Goal: Information Seeking & Learning: Understand process/instructions

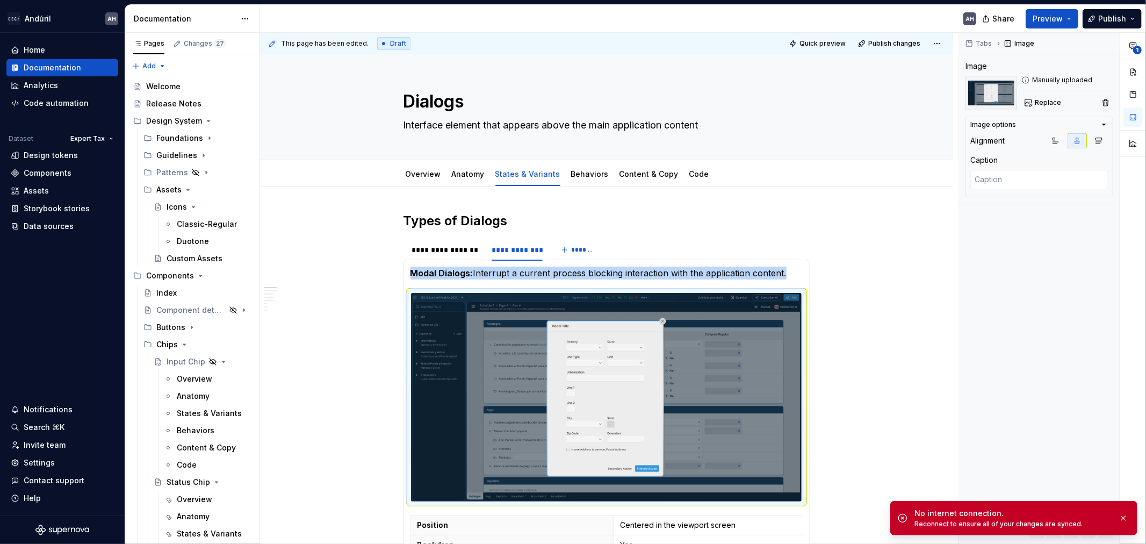
scroll to position [507, 0]
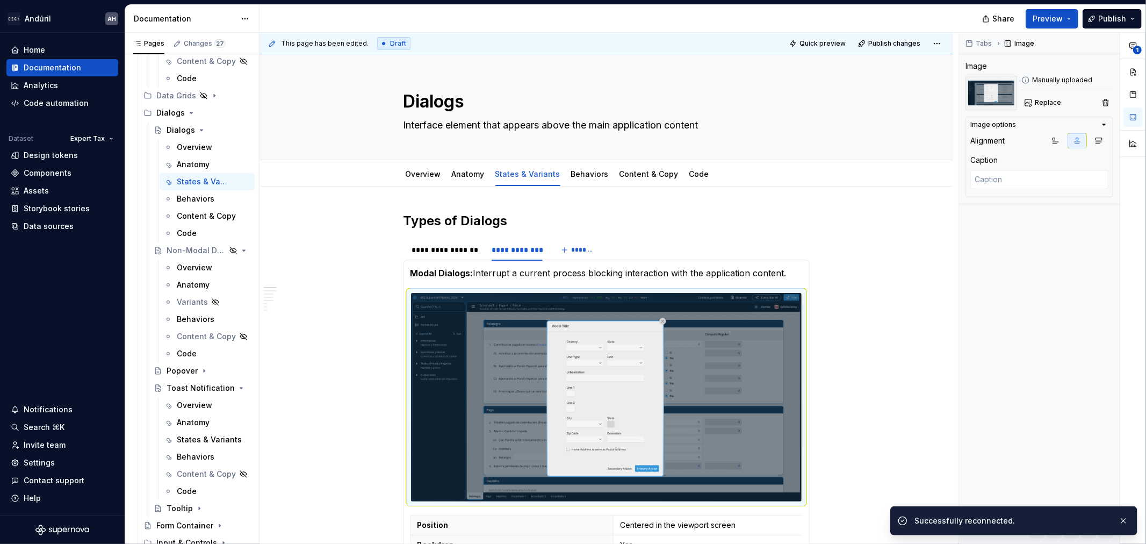
type textarea "*"
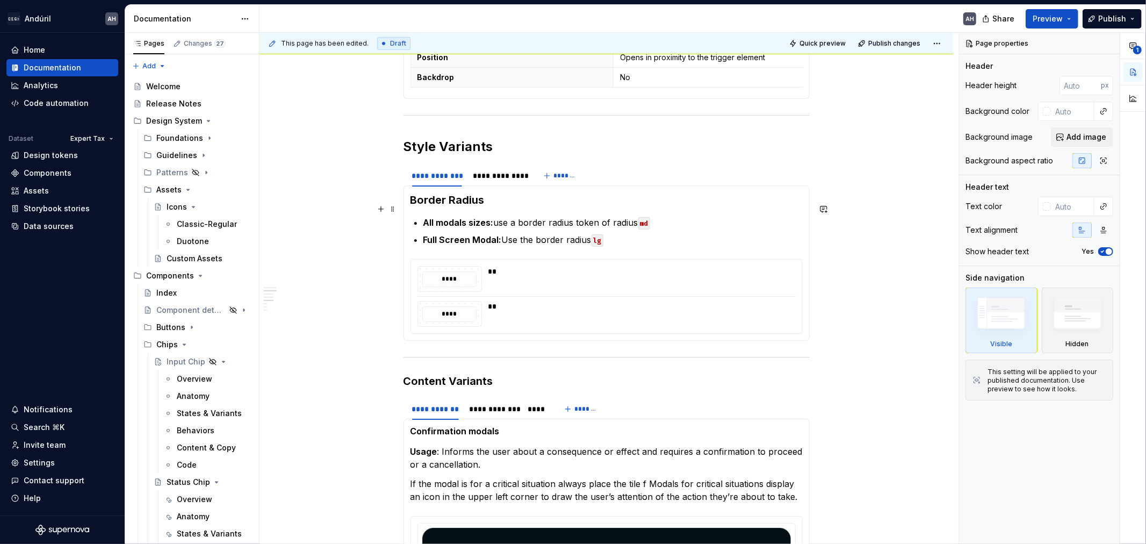
scroll to position [541, 0]
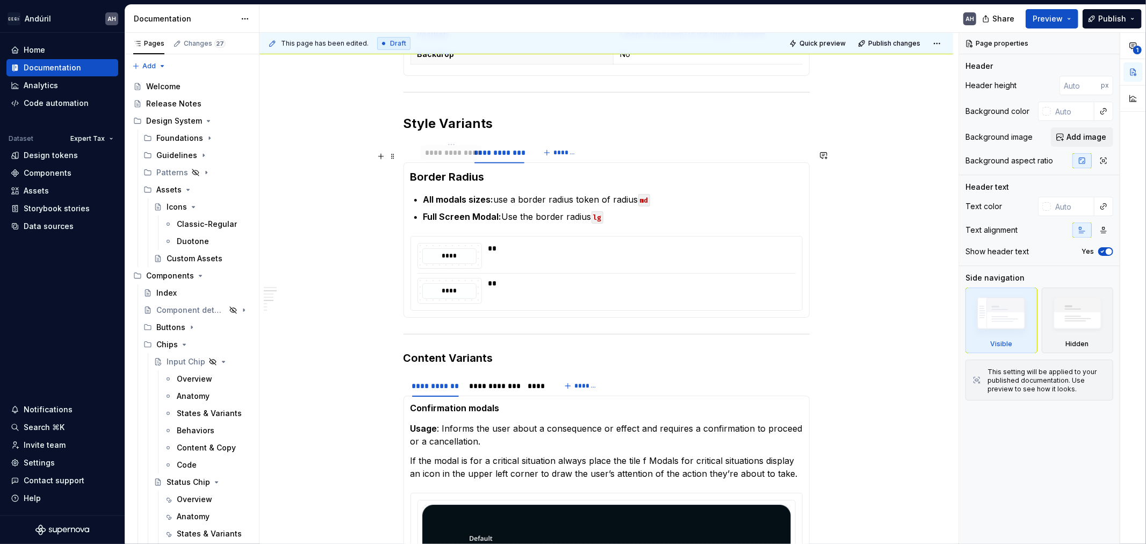
drag, startPoint x: 487, startPoint y: 164, endPoint x: 437, endPoint y: 163, distance: 50.0
click at [438, 158] on div "**********" at bounding box center [451, 152] width 52 height 11
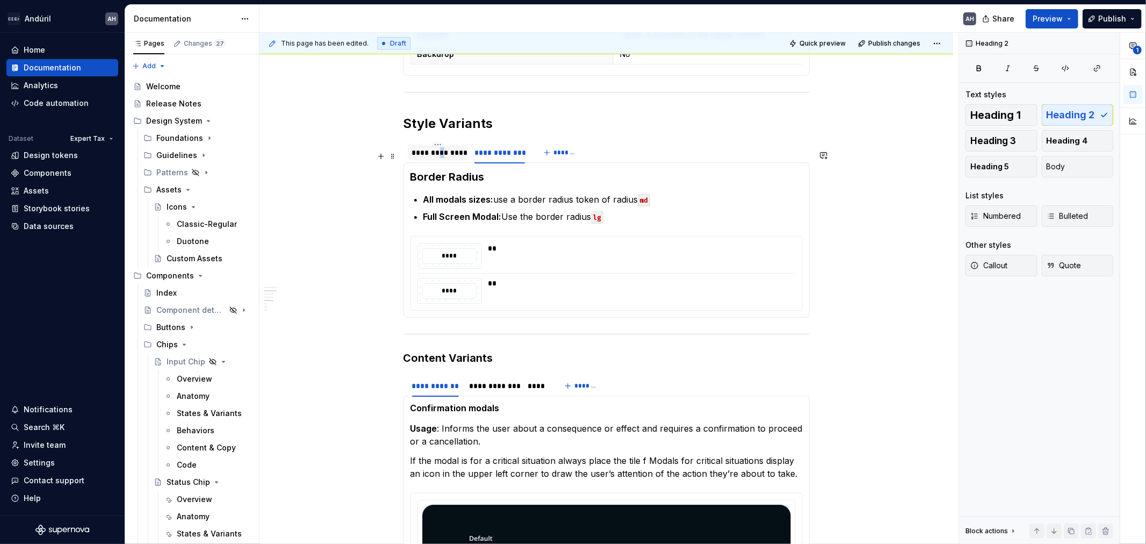
click at [441, 158] on div "**********" at bounding box center [438, 152] width 52 height 11
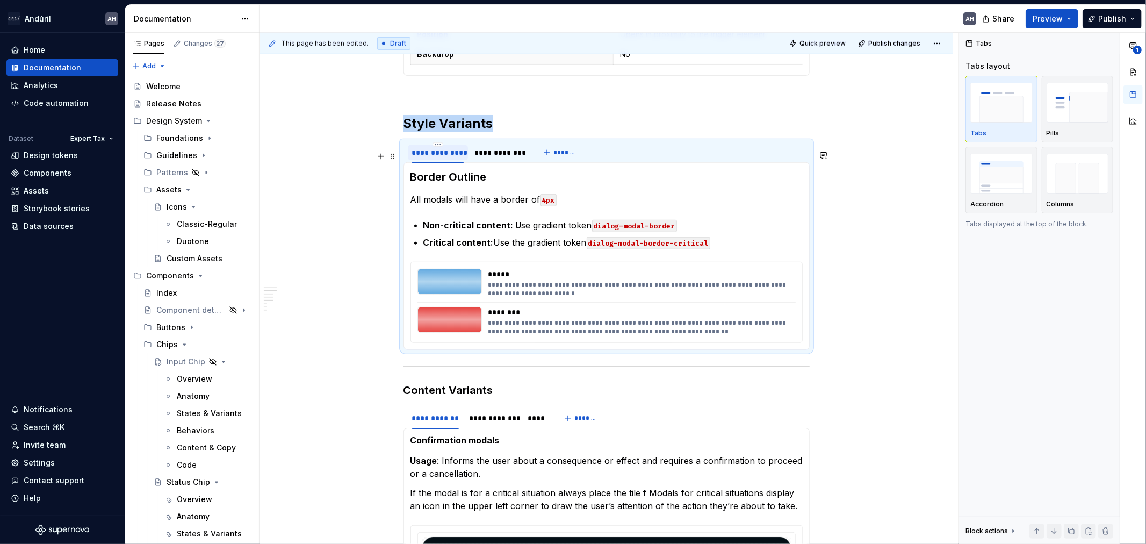
type textarea "*"
click at [437, 157] on div "**********" at bounding box center [438, 152] width 52 height 11
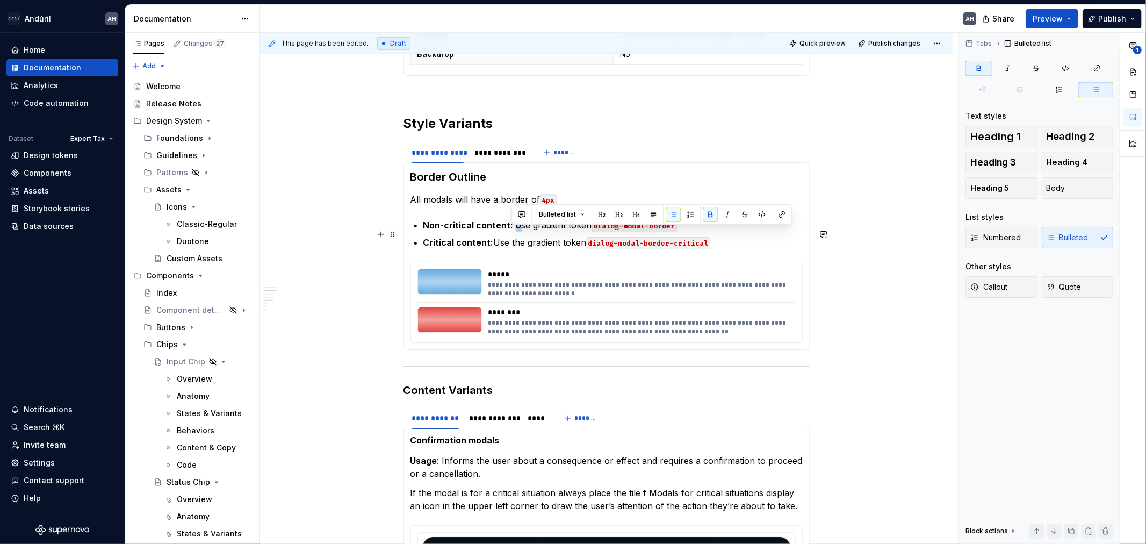
drag, startPoint x: 518, startPoint y: 238, endPoint x: 512, endPoint y: 238, distance: 6.4
click at [512, 232] on p "Non-critical content: U se gradient token dialog-modal-border" at bounding box center [612, 225] width 379 height 13
click at [706, 217] on button "button" at bounding box center [710, 214] width 15 height 15
click at [711, 195] on section-item-column "**********" at bounding box center [606, 255] width 392 height 173
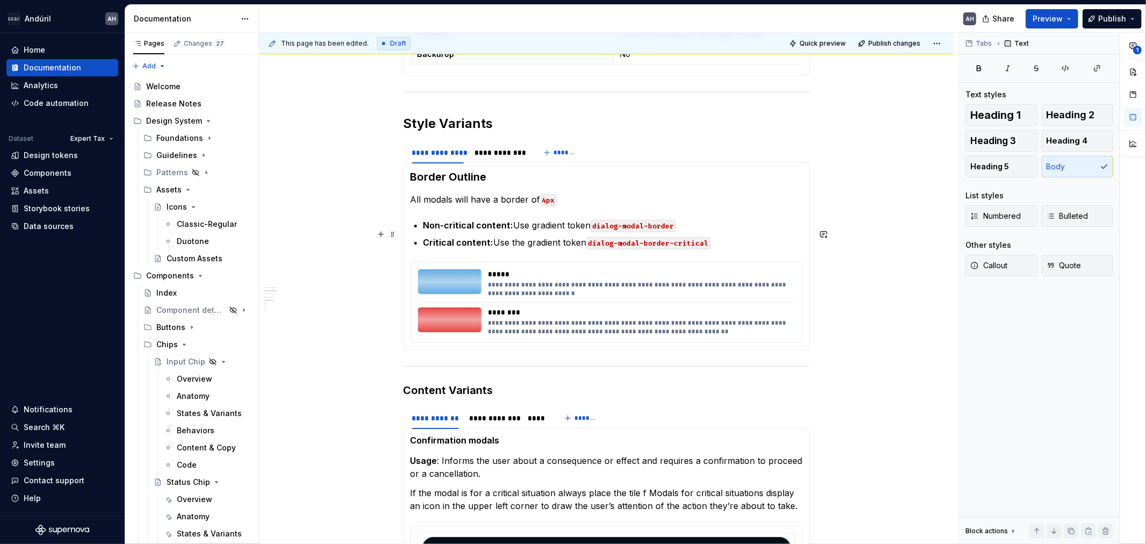
click at [519, 232] on p "Non-critical content: Use gradient token dialog-modal-border" at bounding box center [612, 225] width 379 height 13
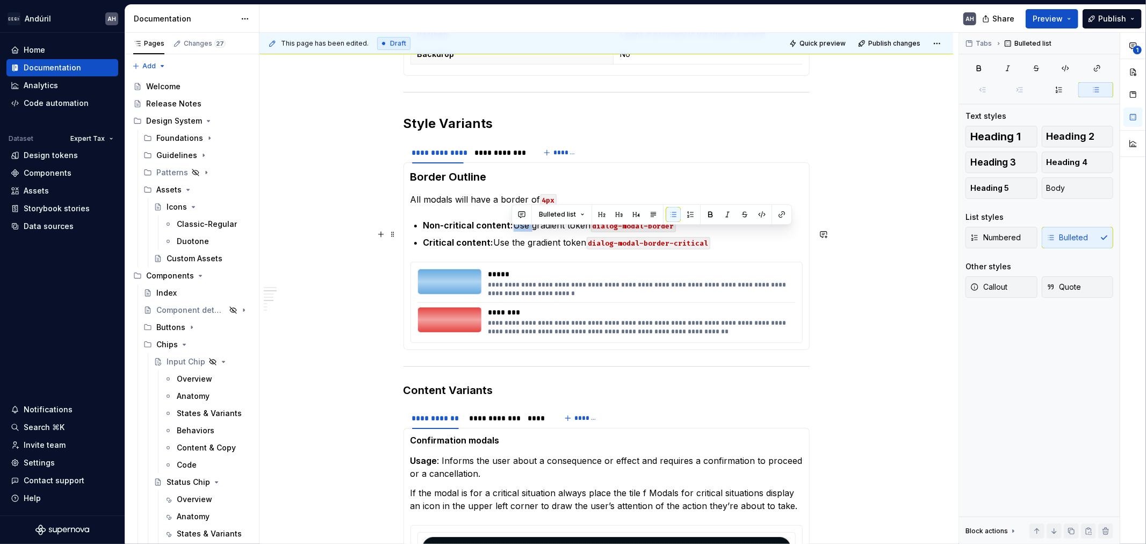
click at [530, 232] on p "Non-critical content: Use gradient token dialog-modal-border" at bounding box center [612, 225] width 379 height 13
drag, startPoint x: 525, startPoint y: 235, endPoint x: 512, endPoint y: 234, distance: 13.5
click at [512, 232] on p "Non-critical content: Use gradient token dialog-modal-border" at bounding box center [612, 225] width 379 height 13
click at [500, 249] on p "Critical content: Use the gradient token dialog-modal-border-critical" at bounding box center [612, 242] width 379 height 13
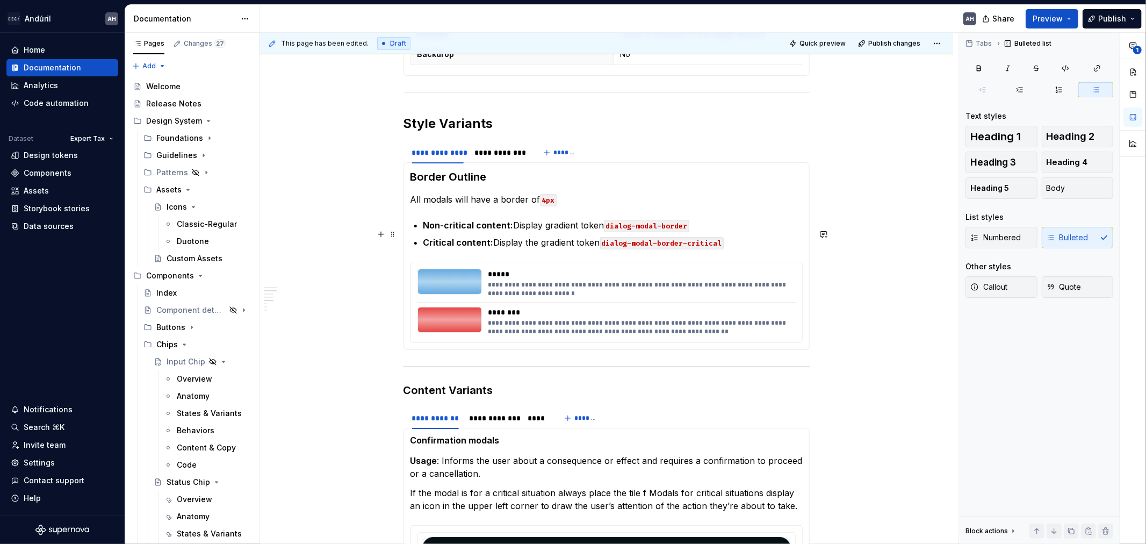
click at [536, 230] on p "Non-critical content: Display gradient token dialog-modal-border" at bounding box center [612, 225] width 379 height 13
click at [547, 249] on p "Critical content: Display the gradient token dialog-modal-border-critical" at bounding box center [612, 242] width 379 height 13
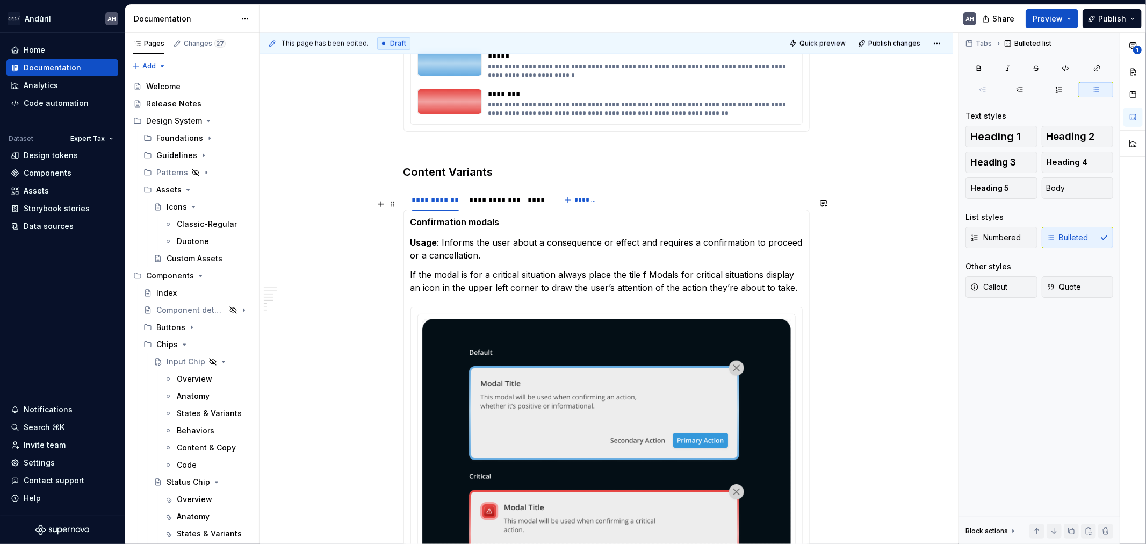
scroll to position [780, 0]
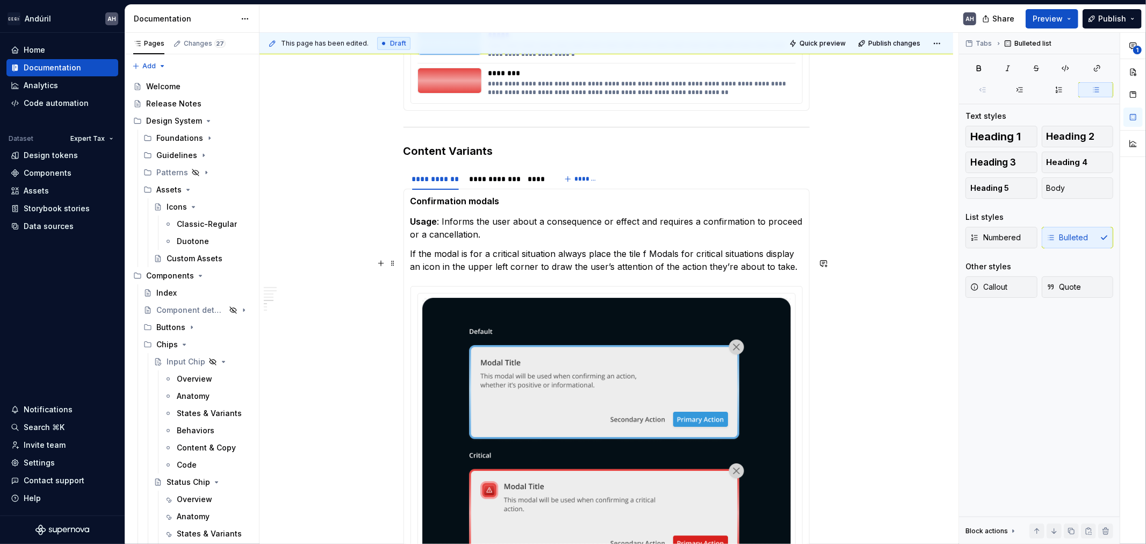
click at [502, 259] on p "If the modal is for a critical situation always place the tile f Modals for cri…" at bounding box center [606, 260] width 392 height 26
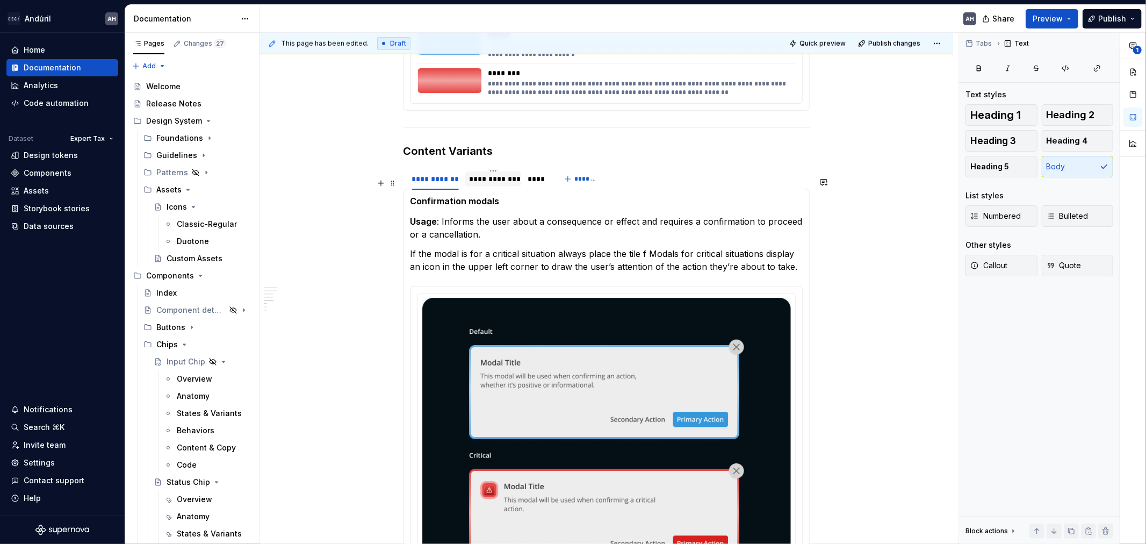
click at [491, 186] on div "**********" at bounding box center [493, 178] width 56 height 15
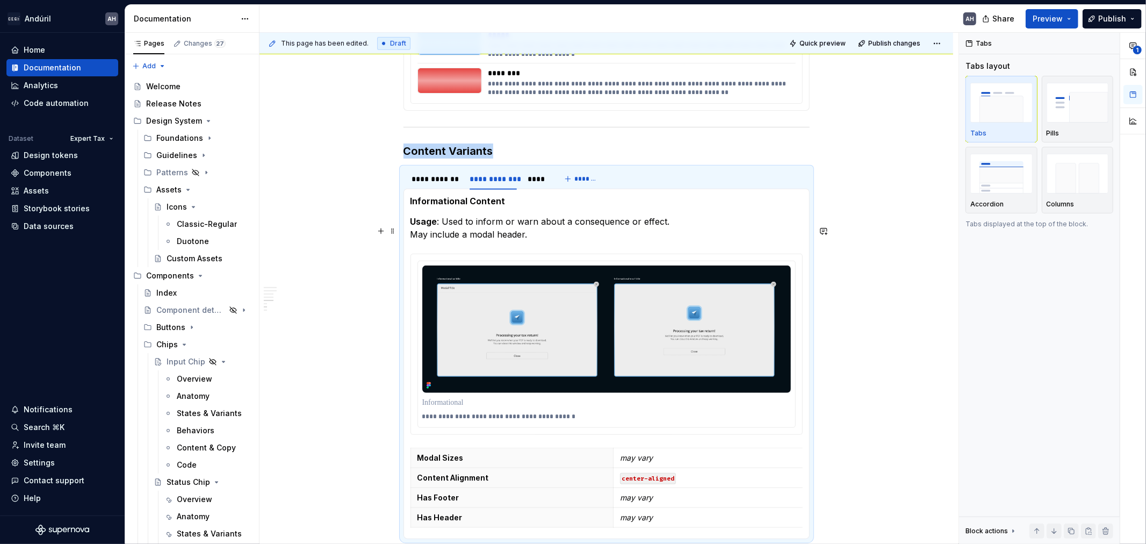
click at [437, 226] on p "Usage : Used to inform or warn about a consequence or effect. May include a mod…" at bounding box center [606, 228] width 392 height 26
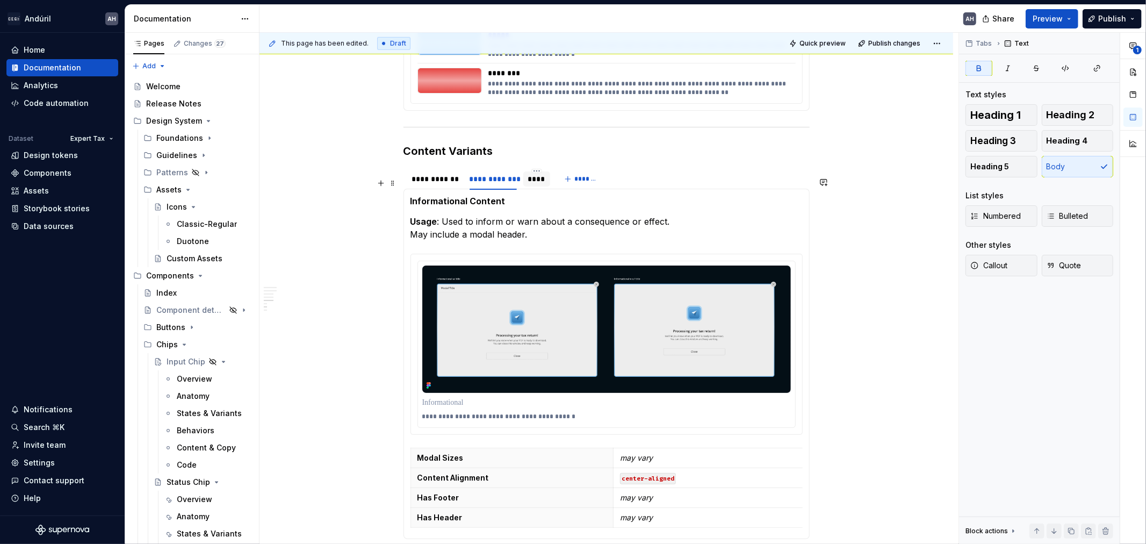
click at [533, 184] on div "****" at bounding box center [536, 178] width 18 height 11
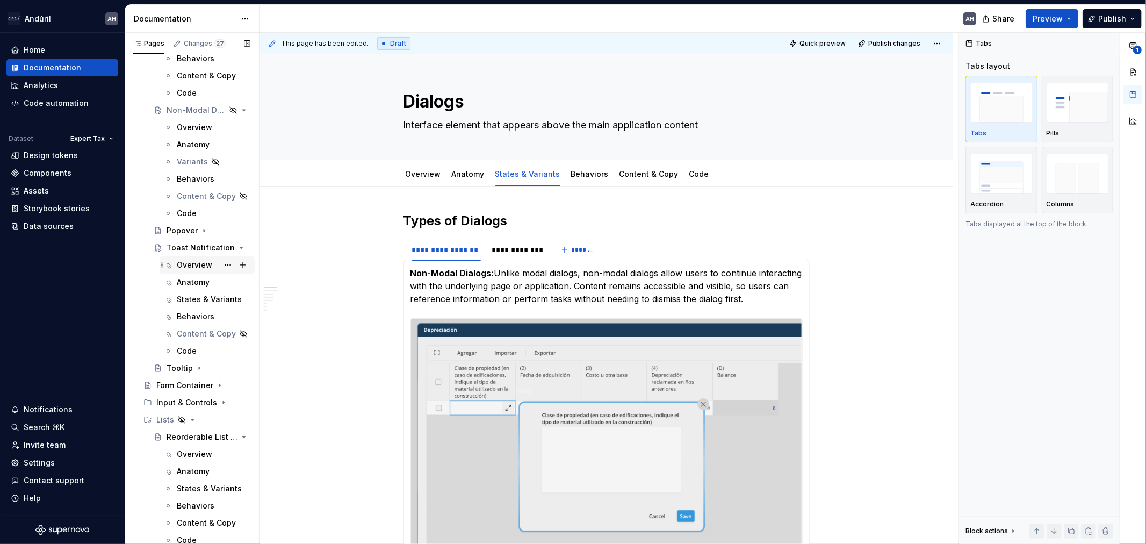
scroll to position [656, 0]
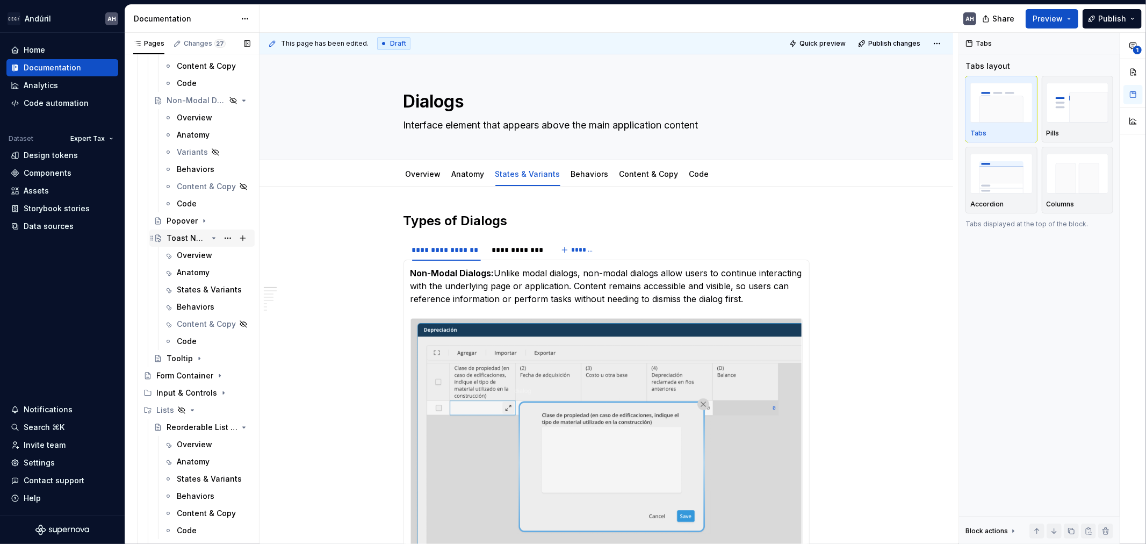
click at [209, 238] on icon "Page tree" at bounding box center [213, 238] width 9 height 9
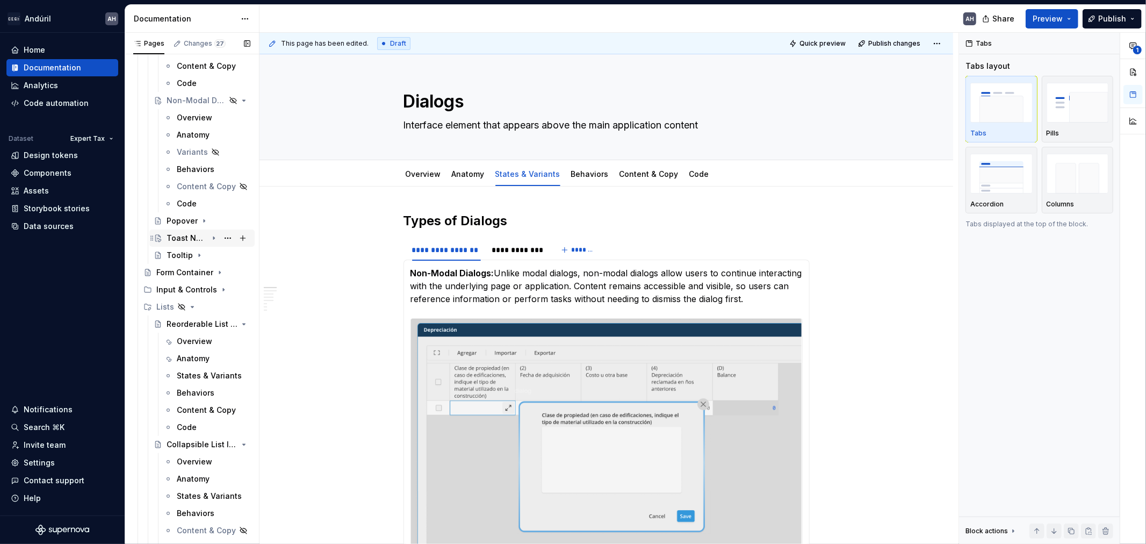
click at [209, 238] on icon "Page tree" at bounding box center [213, 238] width 9 height 9
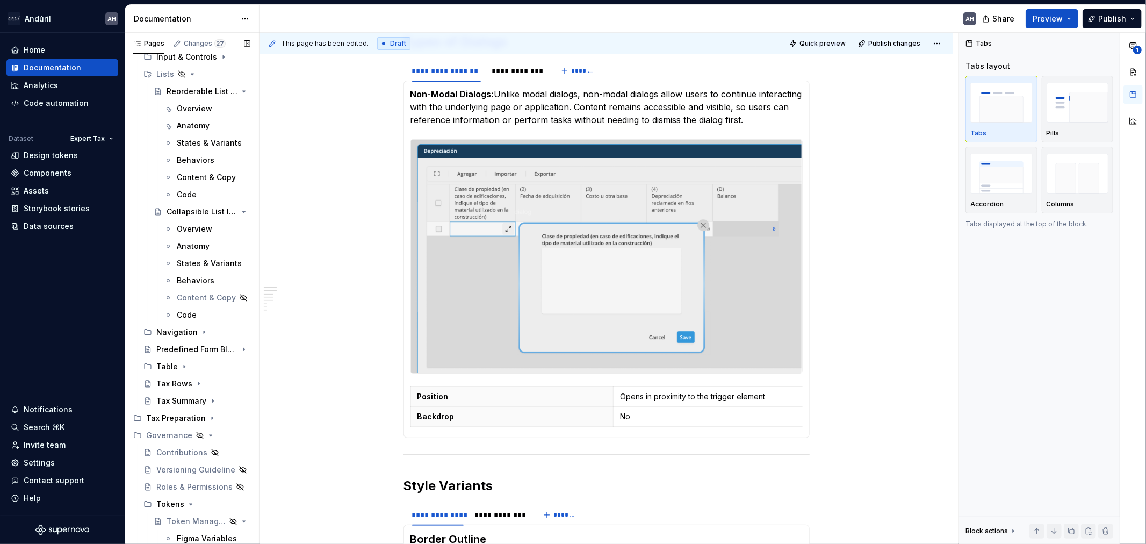
scroll to position [1014, 0]
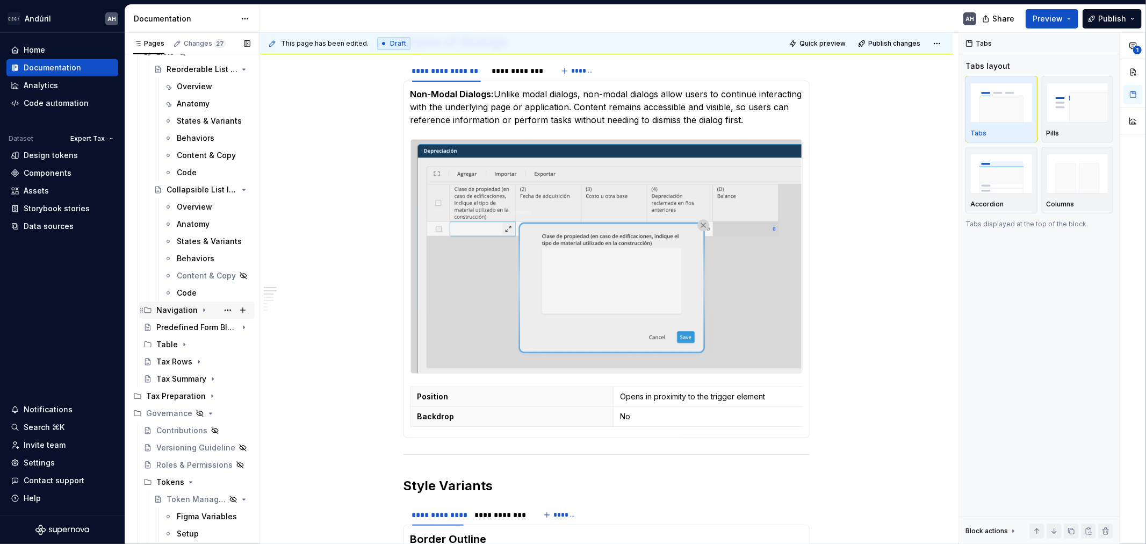
click at [204, 310] on icon "Page tree" at bounding box center [204, 310] width 1 height 3
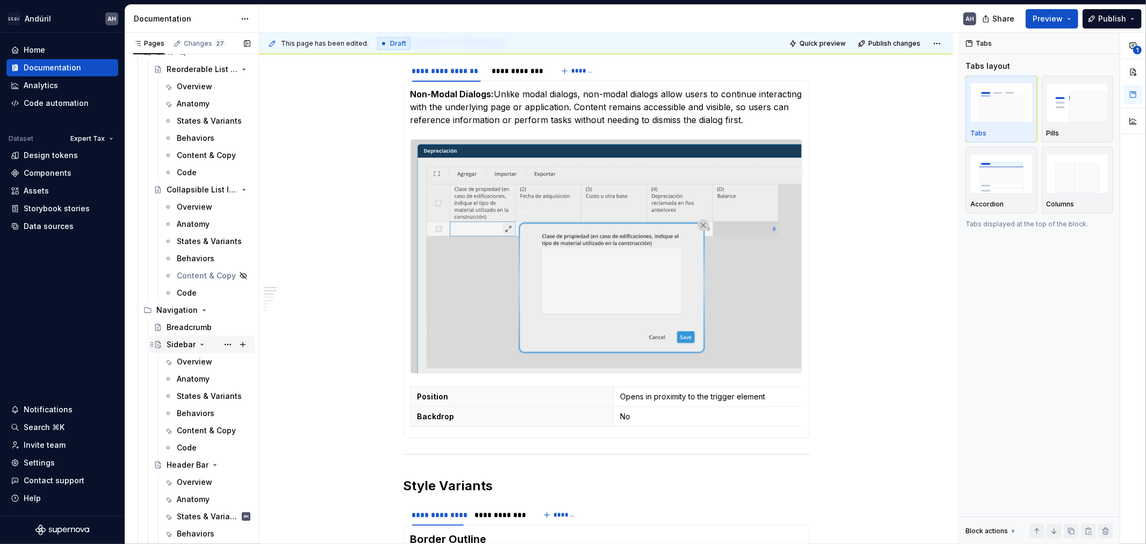
click at [200, 342] on icon "Page tree" at bounding box center [202, 344] width 9 height 9
click at [213, 361] on icon "Page tree" at bounding box center [214, 361] width 3 height 1
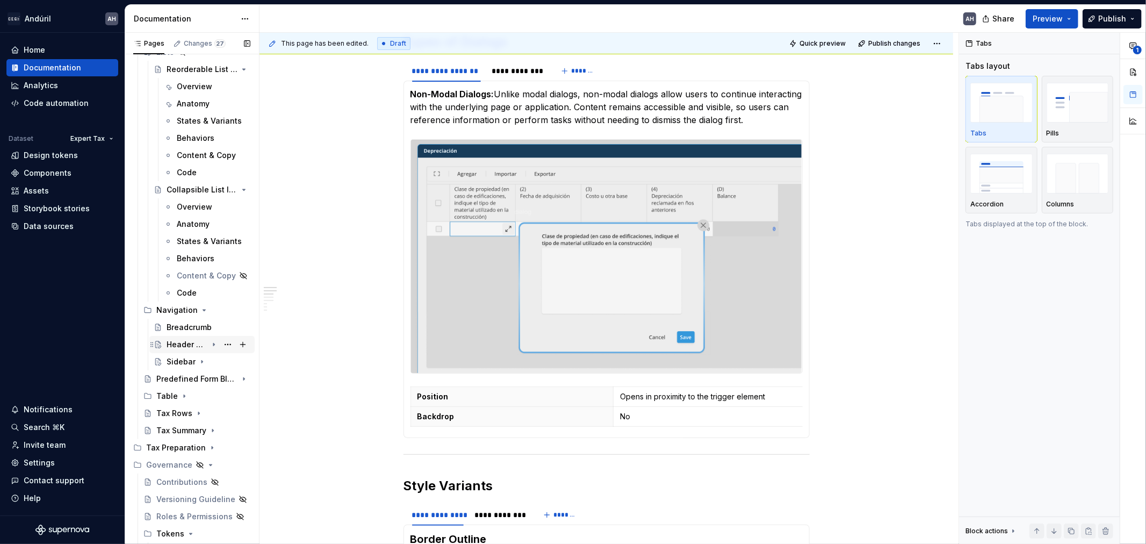
click at [176, 342] on div "Header Bar" at bounding box center [187, 344] width 41 height 11
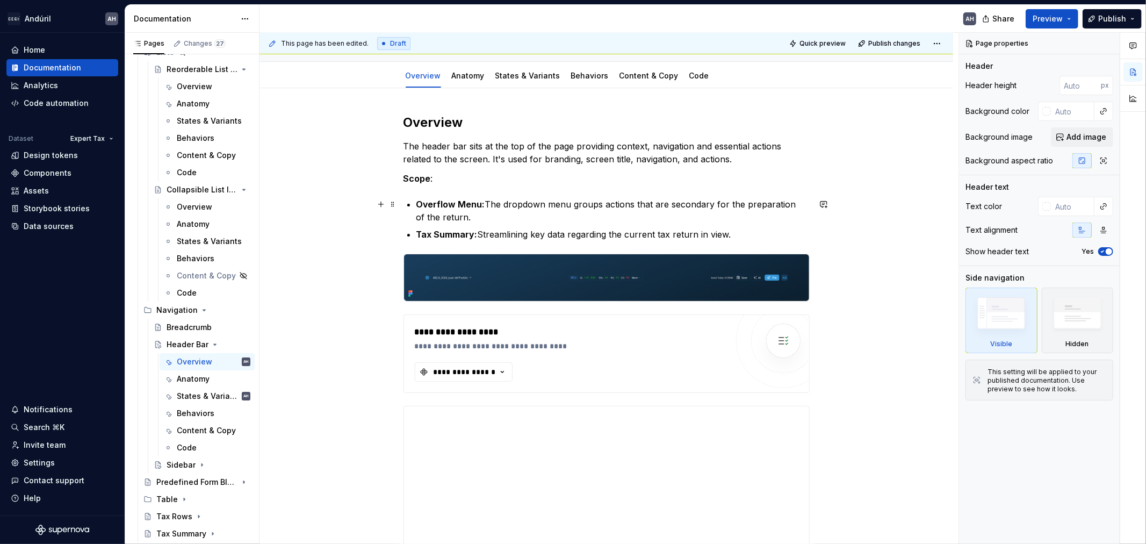
scroll to position [119, 0]
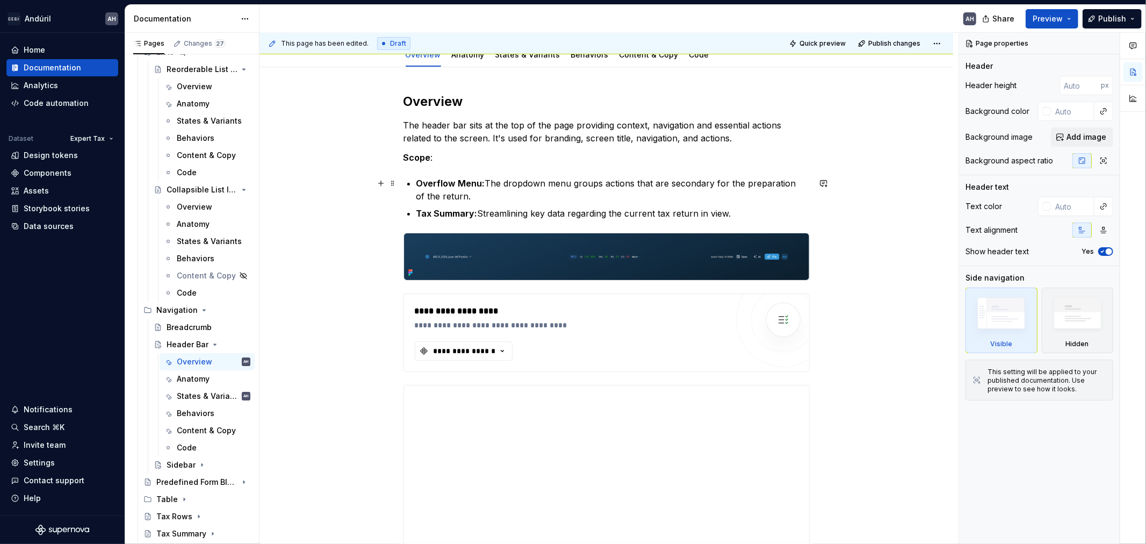
click at [474, 184] on strong "Overflow Menu:" at bounding box center [450, 183] width 69 height 11
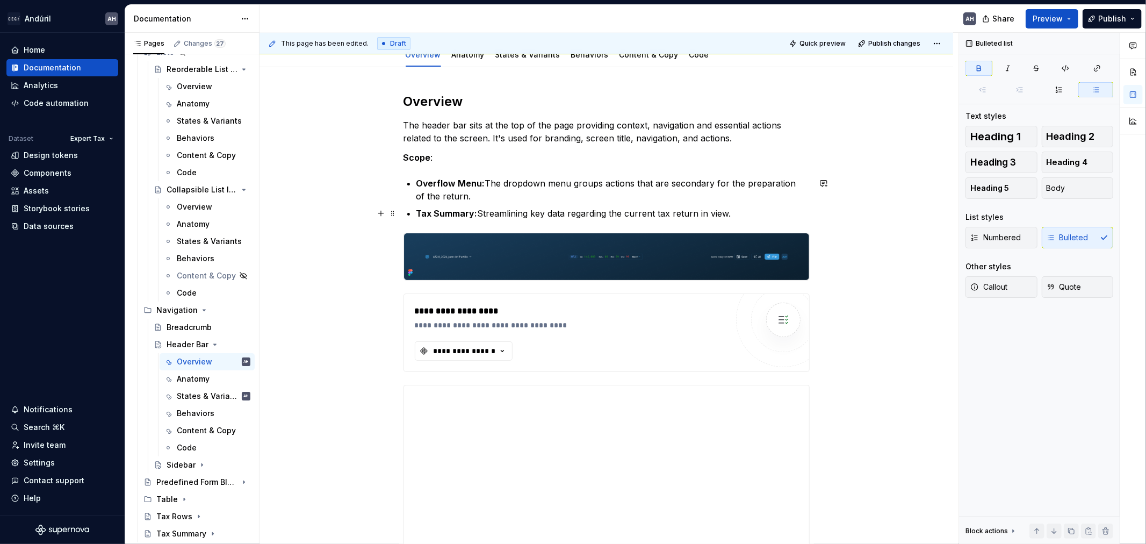
click at [494, 209] on p "Tax Summary: Streamlining key data regarding the current tax return in view." at bounding box center [612, 213] width 393 height 13
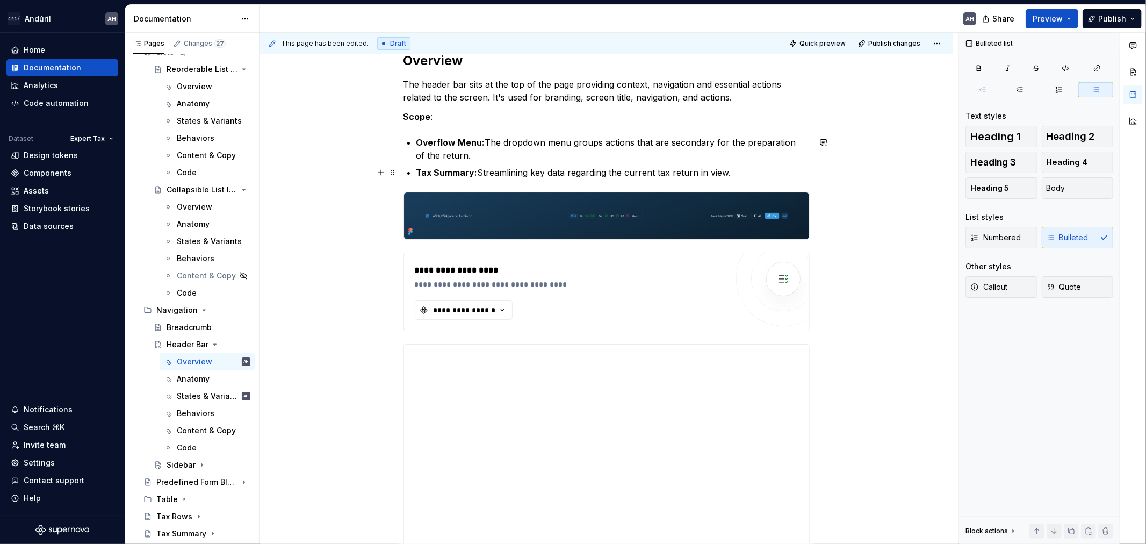
scroll to position [179, 0]
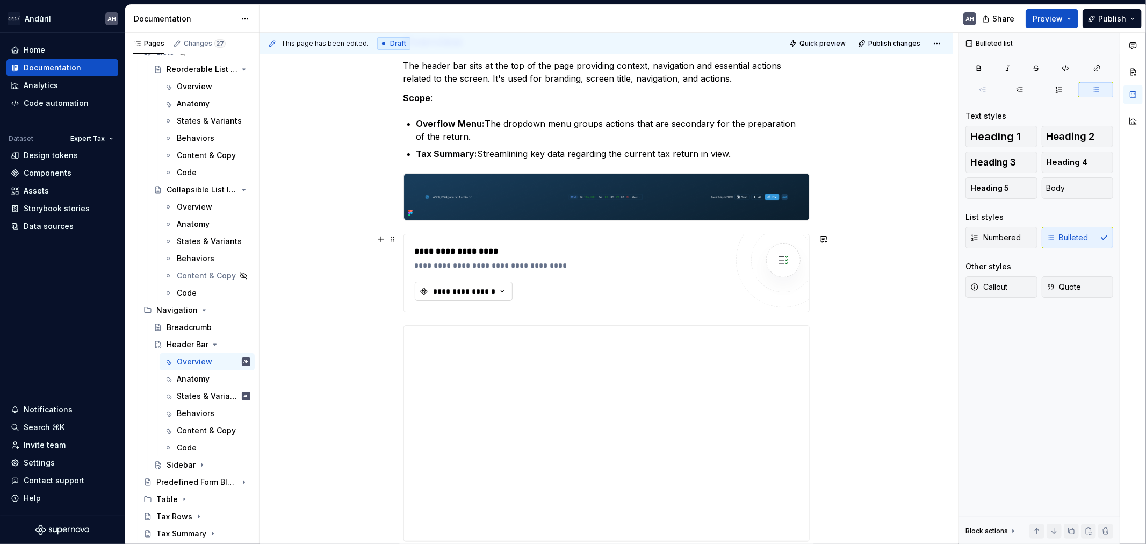
type textarea "*"
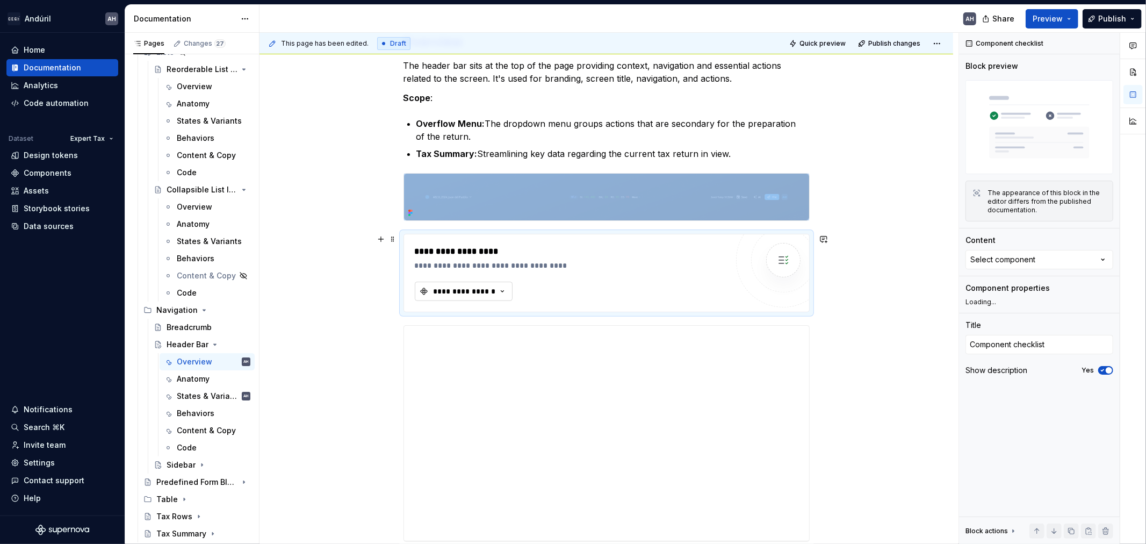
click at [479, 285] on button "**********" at bounding box center [464, 290] width 98 height 19
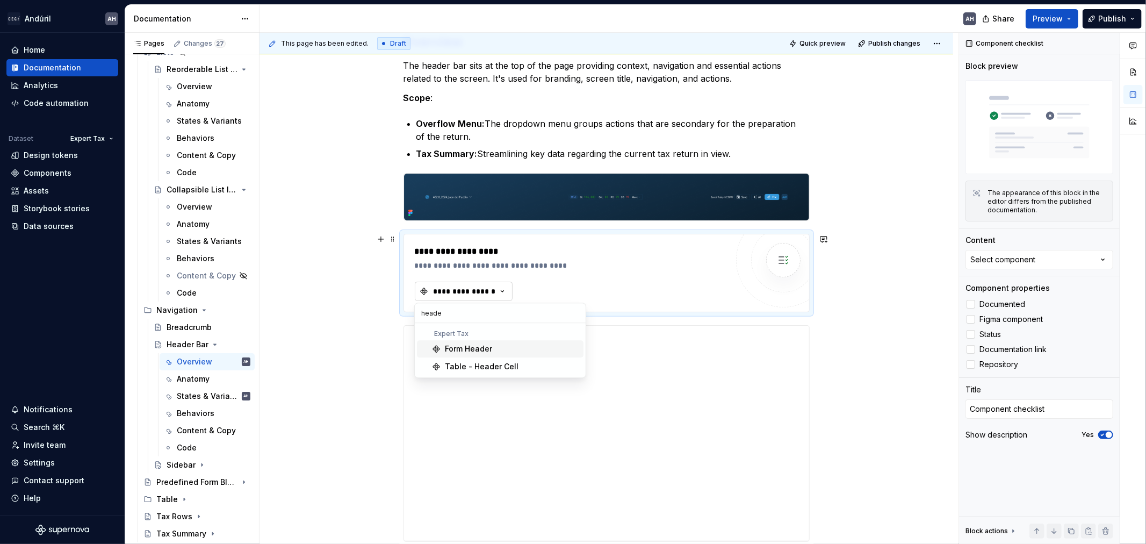
type input "header"
click at [604, 259] on div "**********" at bounding box center [571, 258] width 313 height 26
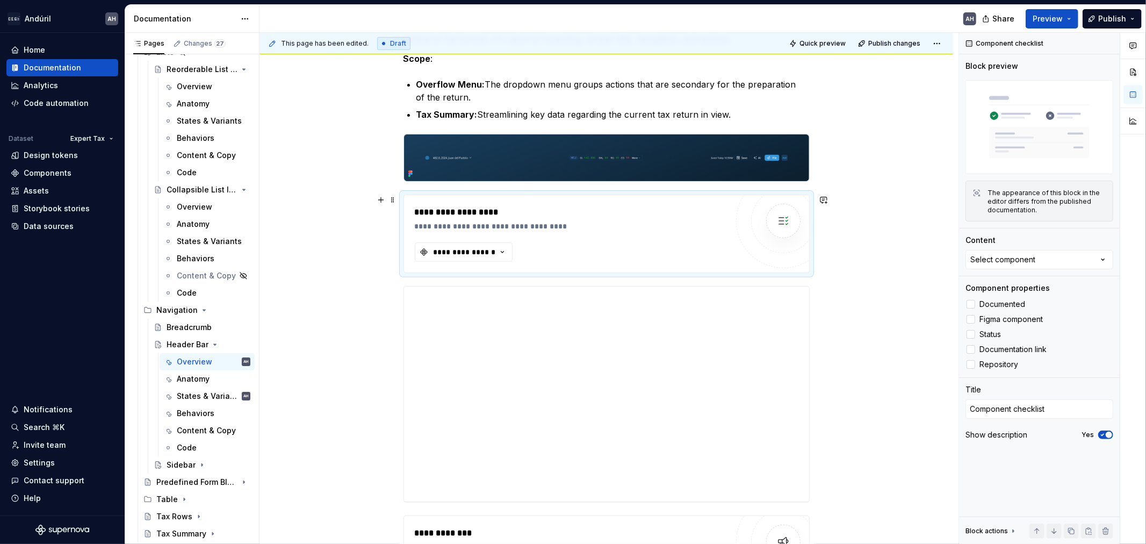
scroll to position [238, 0]
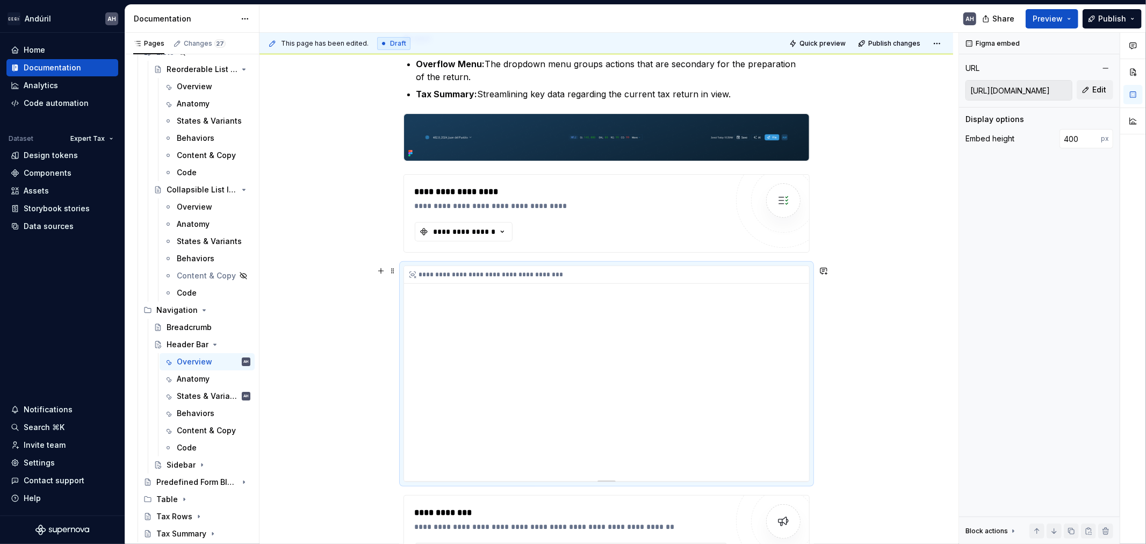
click at [579, 329] on div "**********" at bounding box center [606, 373] width 405 height 215
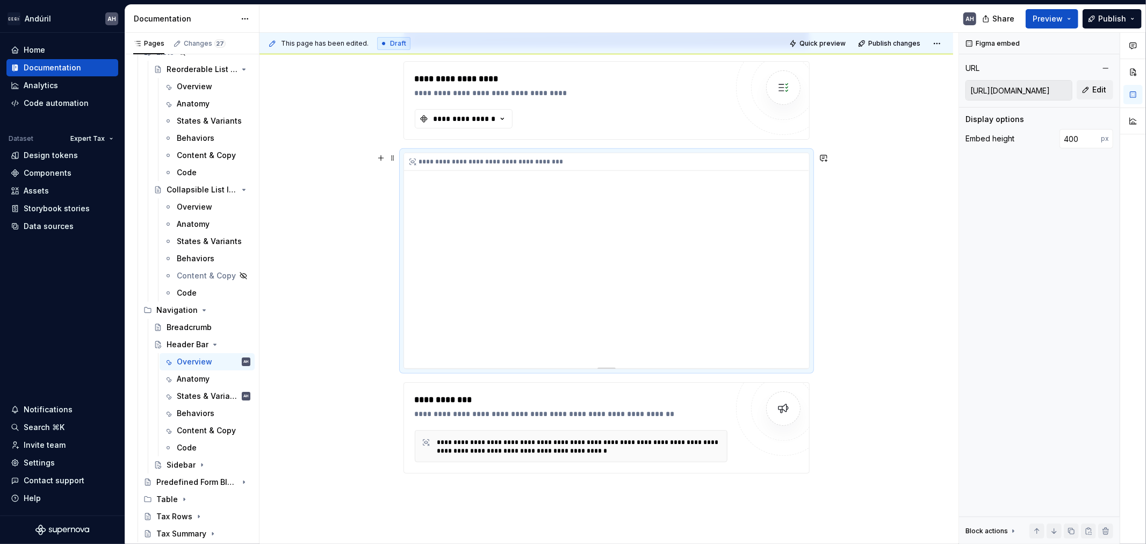
scroll to position [358, 0]
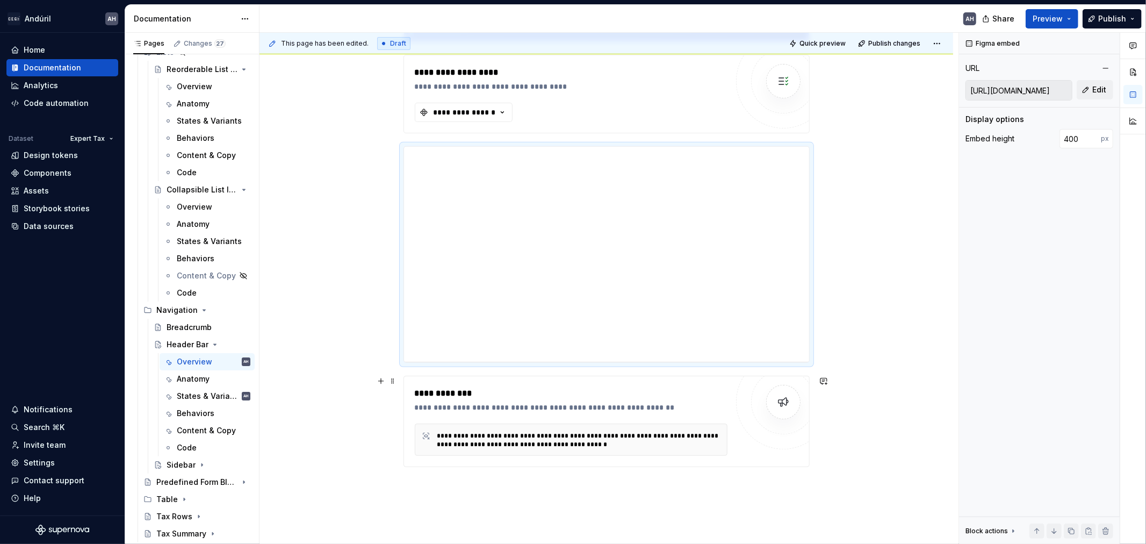
click at [509, 412] on div "**********" at bounding box center [571, 407] width 313 height 11
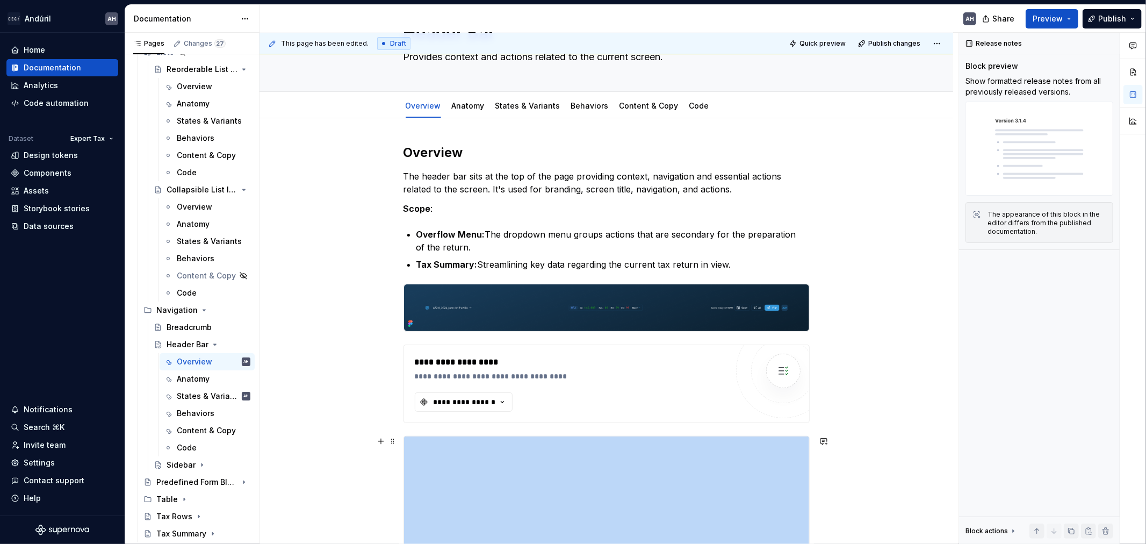
scroll to position [0, 0]
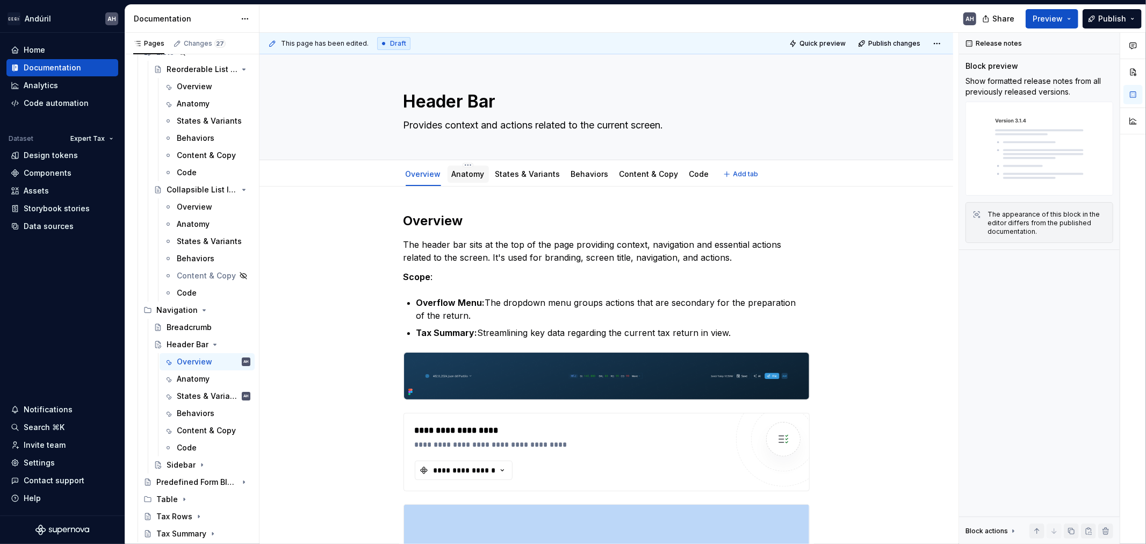
click at [473, 175] on link "Anatomy" at bounding box center [468, 173] width 33 height 9
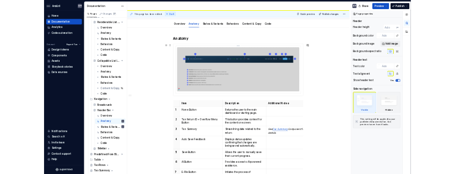
scroll to position [119, 0]
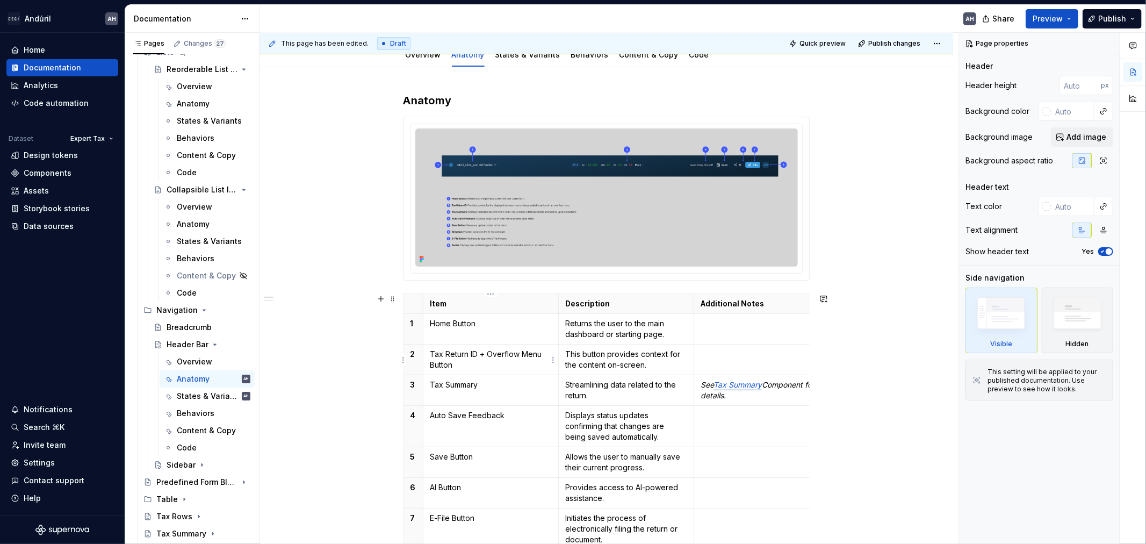
click at [516, 365] on p "Tax Return ID + Overflow Menu Button" at bounding box center [491, 359] width 122 height 21
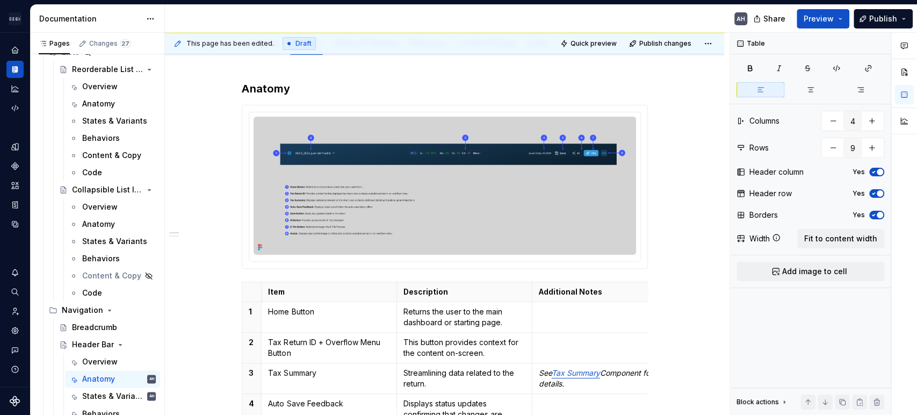
scroll to position [0, 0]
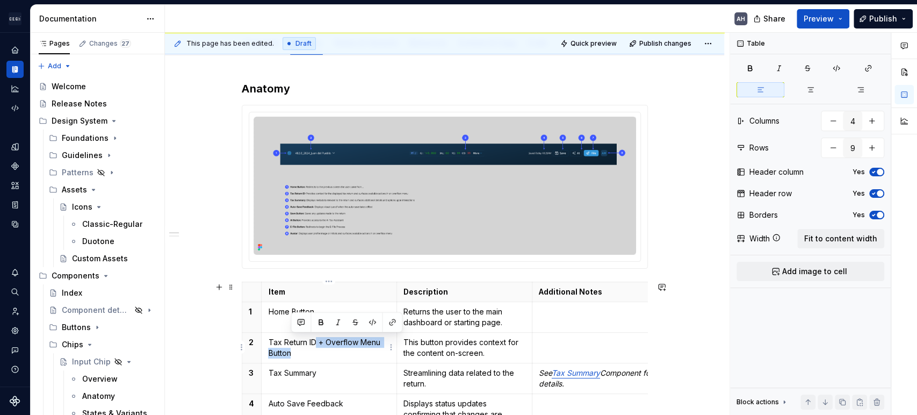
type textarea "*"
drag, startPoint x: 312, startPoint y: 349, endPoint x: 317, endPoint y: 344, distance: 7.6
click at [317, 344] on p "Tax Return ID + Overflow Menu Button" at bounding box center [329, 347] width 122 height 21
click at [482, 341] on p "This button provides context for the content on-screen." at bounding box center [464, 347] width 122 height 21
click at [489, 349] on p "This button provides context for the content on-screen." at bounding box center [464, 347] width 122 height 21
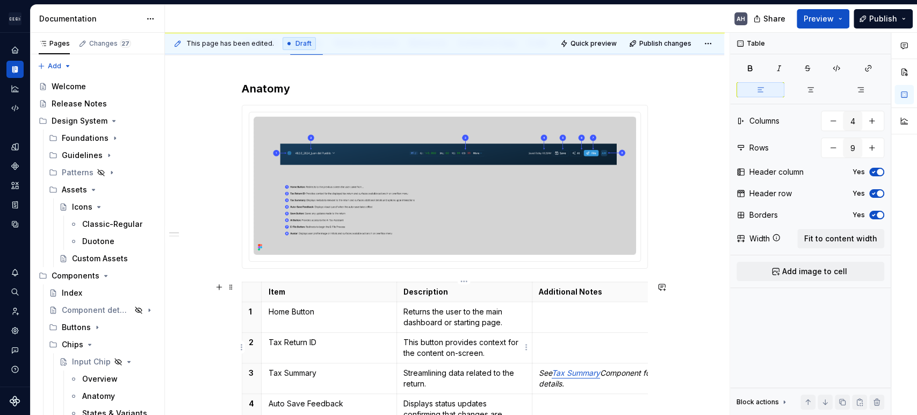
click at [493, 341] on p "This button provides context for the content on-screen." at bounding box center [464, 347] width 122 height 21
click at [479, 340] on p "This button provides context for the content on-screen." at bounding box center [464, 347] width 122 height 21
click at [503, 342] on p "This button provides context for the content on-screen." at bounding box center [464, 347] width 122 height 21
click at [498, 351] on p "This button provides context for the content on-screen." at bounding box center [464, 347] width 122 height 21
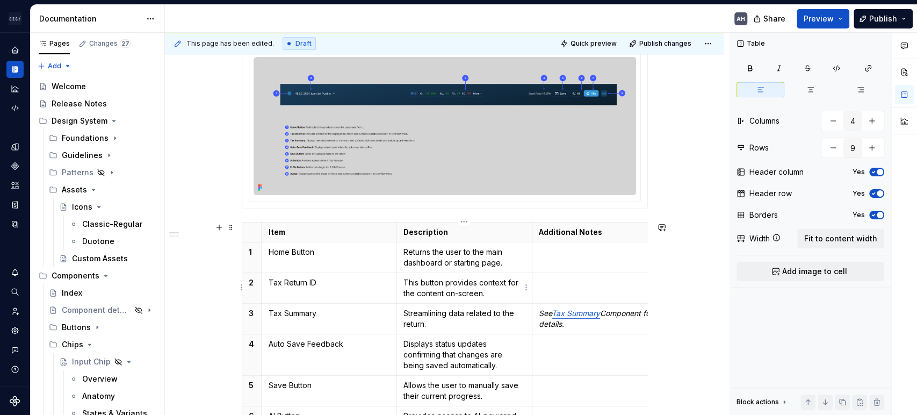
click at [486, 293] on p "This button provides context for the content on-screen." at bounding box center [464, 287] width 122 height 21
click at [478, 283] on p "This button provides context for the content on-screen." at bounding box center [464, 287] width 122 height 21
click at [462, 283] on p "This button provides context for the content on-screen." at bounding box center [464, 287] width 122 height 21
click at [474, 285] on p "This button provides context for the content on-screen." at bounding box center [464, 287] width 122 height 21
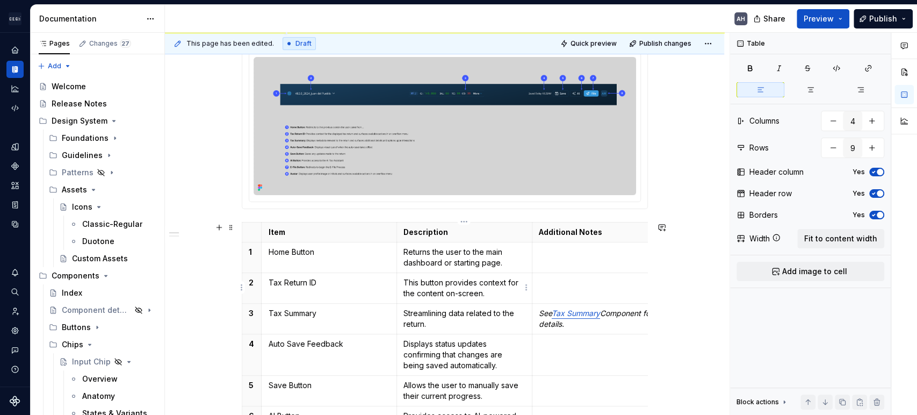
click at [446, 281] on p "This button provides context for the content on-screen." at bounding box center [464, 287] width 122 height 21
click at [460, 282] on p "This button provides context for the content on-screen." at bounding box center [464, 287] width 122 height 21
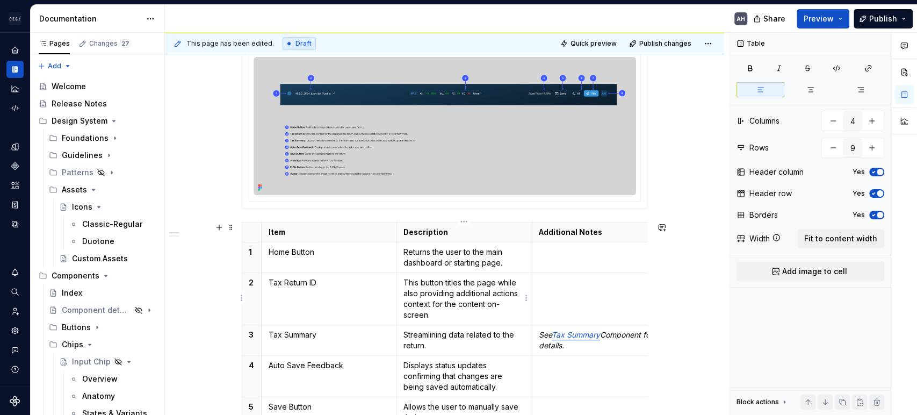
click at [421, 283] on p "This button titles the page while also providing additional actions context for…" at bounding box center [464, 298] width 122 height 43
click at [498, 283] on p "This dropdown button titles the page while also providing additional actions co…" at bounding box center [464, 298] width 122 height 43
click at [450, 291] on p "This dropdown button titles the page while also providing additional actions co…" at bounding box center [464, 298] width 122 height 43
click at [465, 302] on p "This dropdown button titles the page while also providing additional actions co…" at bounding box center [464, 298] width 122 height 43
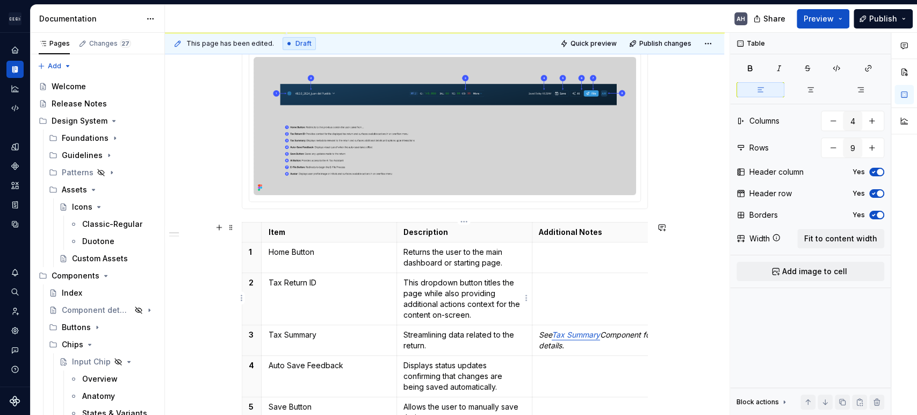
click at [455, 303] on p "This dropdown button titles the page while also providing additional actions co…" at bounding box center [464, 298] width 122 height 43
click at [468, 301] on p "This dropdown button titles the page while also providing additional actions co…" at bounding box center [464, 298] width 122 height 43
drag, startPoint x: 467, startPoint y: 303, endPoint x: 471, endPoint y: 311, distance: 8.4
click at [471, 311] on p "This dropdown button titles the page while also providing additional actions co…" at bounding box center [464, 298] width 122 height 43
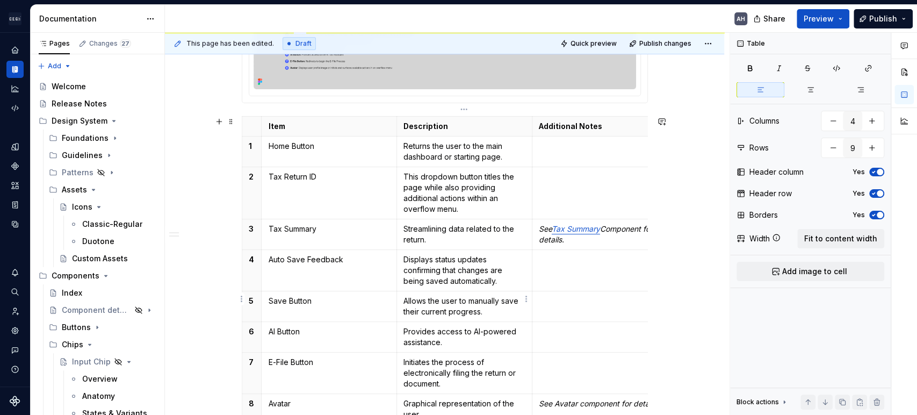
scroll to position [310, 0]
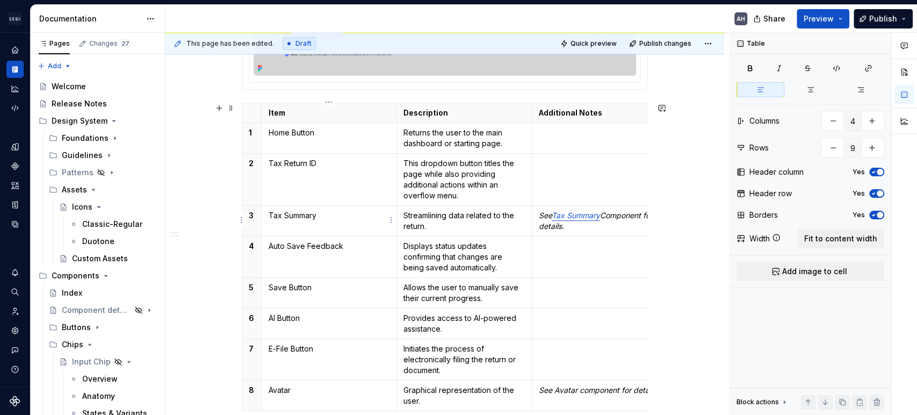
click at [320, 210] on p "Tax Summary" at bounding box center [329, 215] width 122 height 11
click at [477, 184] on p "This dropdown button titles the page while also providing additional actions wi…" at bounding box center [464, 179] width 122 height 43
click at [487, 184] on p "This dropdown button titles the page while also providing additional actions in…" at bounding box center [464, 179] width 122 height 43
click at [343, 216] on p "Tax Summary" at bounding box center [329, 215] width 122 height 11
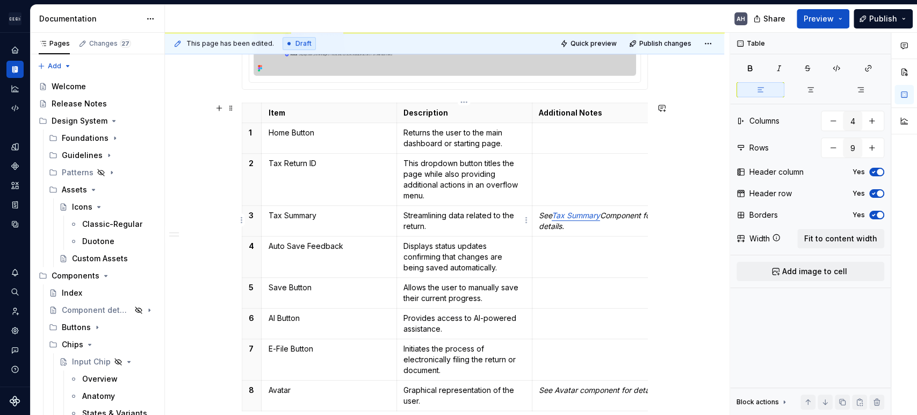
click at [432, 211] on p "Streamlining data related to the return." at bounding box center [464, 220] width 122 height 21
click at [472, 215] on p "Streamlining data related to the return." at bounding box center [464, 220] width 122 height 21
click at [472, 221] on p "Streamlining data related to the return." at bounding box center [464, 220] width 122 height 21
click at [619, 218] on em "Component for details." at bounding box center [597, 221] width 116 height 20
click at [617, 224] on p "See Tax Summary Component for details." at bounding box center [600, 220] width 122 height 21
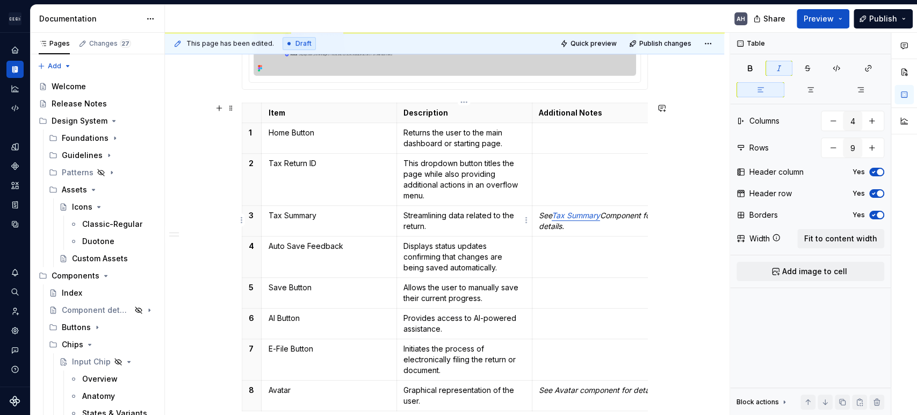
click at [496, 218] on p "Streamlining data related to the return." at bounding box center [464, 220] width 122 height 21
click at [429, 222] on p "Streamlining data related to the return." at bounding box center [464, 220] width 122 height 21
click at [430, 214] on p "Streamlining data related to the return." at bounding box center [464, 220] width 122 height 21
click at [443, 215] on p "Streamlining data related to the return." at bounding box center [464, 220] width 122 height 21
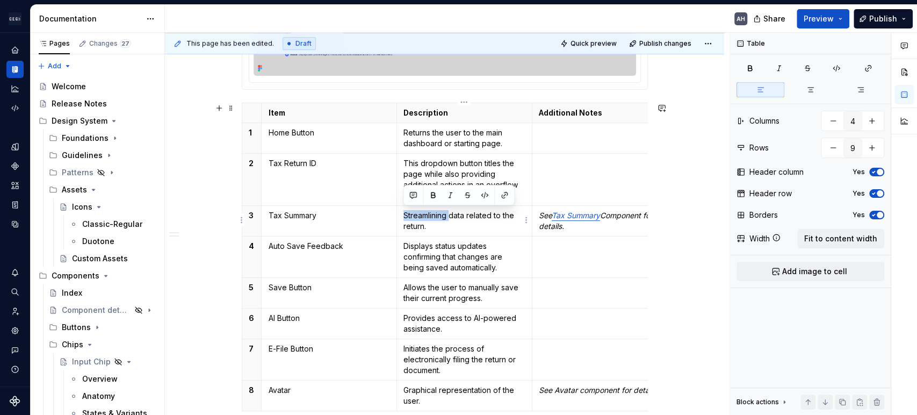
click at [443, 215] on p "Streamlining data related to the return." at bounding box center [464, 220] width 122 height 21
drag, startPoint x: 446, startPoint y: 214, endPoint x: 434, endPoint y: 215, distance: 11.9
click at [434, 215] on p "Streamlining data related to the return." at bounding box center [464, 220] width 122 height 21
click at [471, 228] on p "Streamlines data related to the return." at bounding box center [464, 220] width 122 height 21
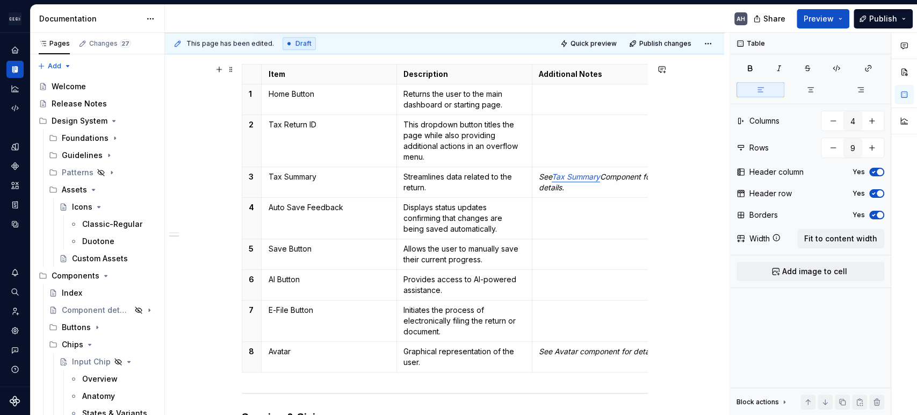
scroll to position [370, 0]
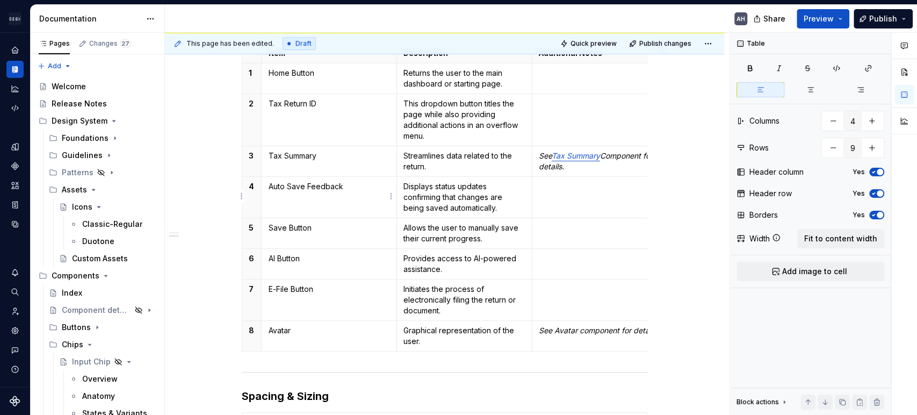
click at [331, 190] on p "Auto Save Feedback" at bounding box center [329, 186] width 122 height 11
click at [427, 185] on p "Displays status updates confirming that changes are being saved automatically." at bounding box center [464, 197] width 122 height 32
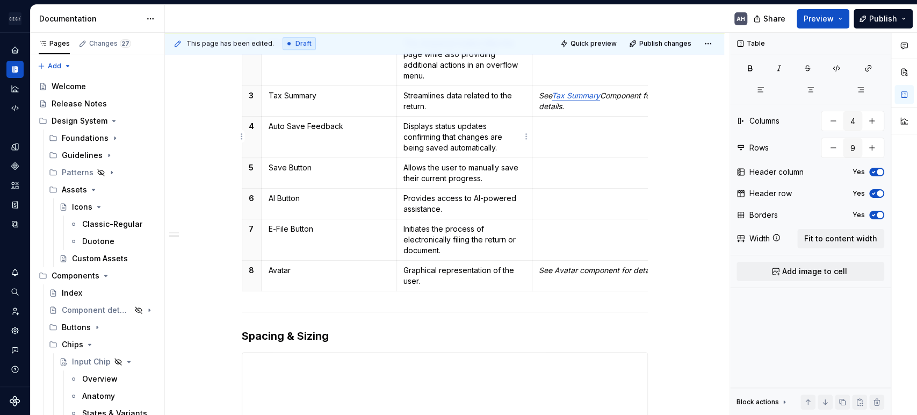
click at [489, 126] on p "Displays status updates confirming that changes are being saved automatically." at bounding box center [464, 137] width 122 height 32
click at [352, 169] on p "Save Button" at bounding box center [329, 167] width 122 height 11
click at [478, 167] on p "Allows the user to manually save their current progress." at bounding box center [464, 172] width 122 height 21
click at [490, 177] on p "Allows the user to manually save their current progress." at bounding box center [464, 172] width 122 height 21
click at [485, 175] on p "Allows the user to manually save their current progress." at bounding box center [464, 172] width 122 height 21
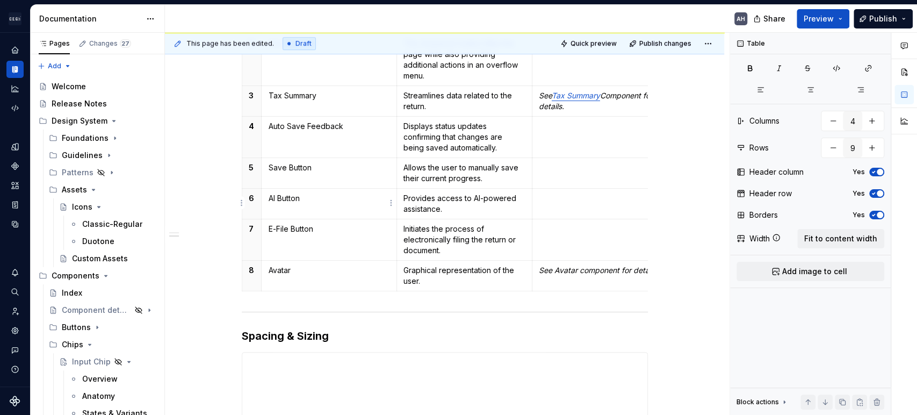
click at [349, 194] on p "AI Button" at bounding box center [329, 198] width 122 height 11
click at [339, 226] on p "E-File Button" at bounding box center [329, 228] width 122 height 11
click at [452, 136] on p "Displays status updates confirming that changes are being saved automatically." at bounding box center [464, 137] width 122 height 32
click at [433, 134] on p "Displays status updates confirming that changes are being saved automatically." at bounding box center [464, 137] width 122 height 32
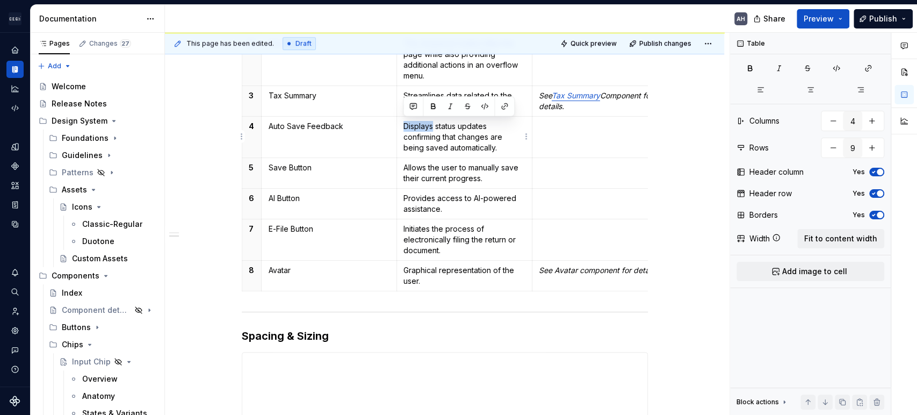
drag, startPoint x: 432, startPoint y: 125, endPoint x: 402, endPoint y: 122, distance: 30.7
click at [402, 122] on td "Displays status updates confirming that changes are being saved automatically." at bounding box center [464, 137] width 135 height 41
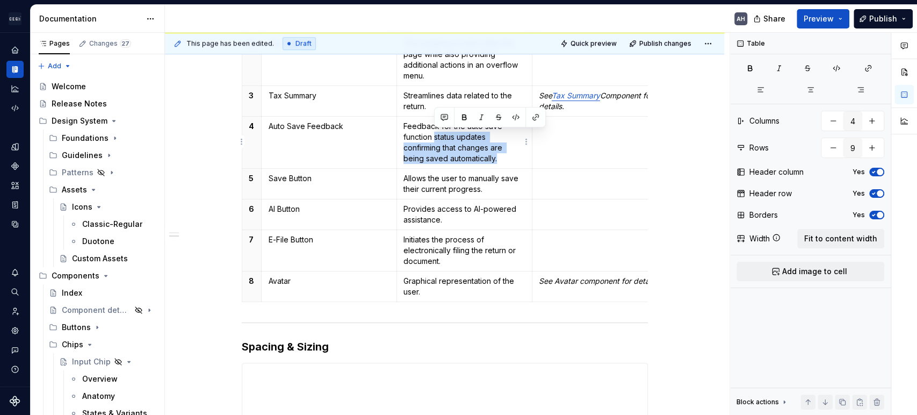
drag, startPoint x: 434, startPoint y: 137, endPoint x: 504, endPoint y: 154, distance: 71.9
click at [504, 154] on p "Feedback for the auto save function status updates confirming that changes are …" at bounding box center [464, 142] width 122 height 43
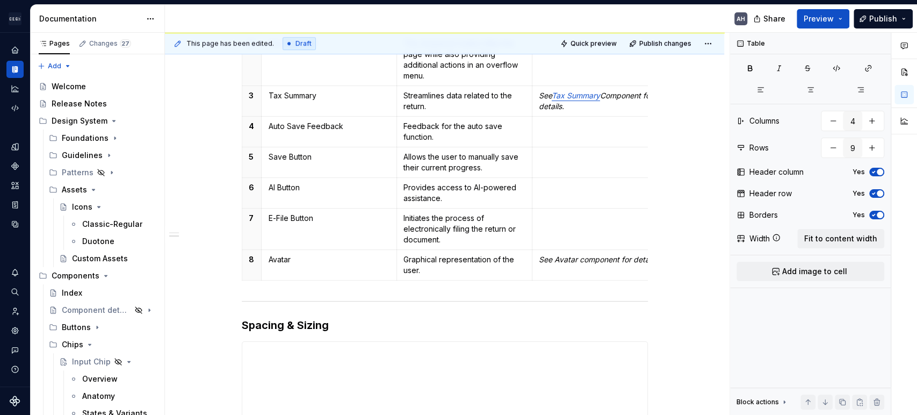
scroll to position [489, 0]
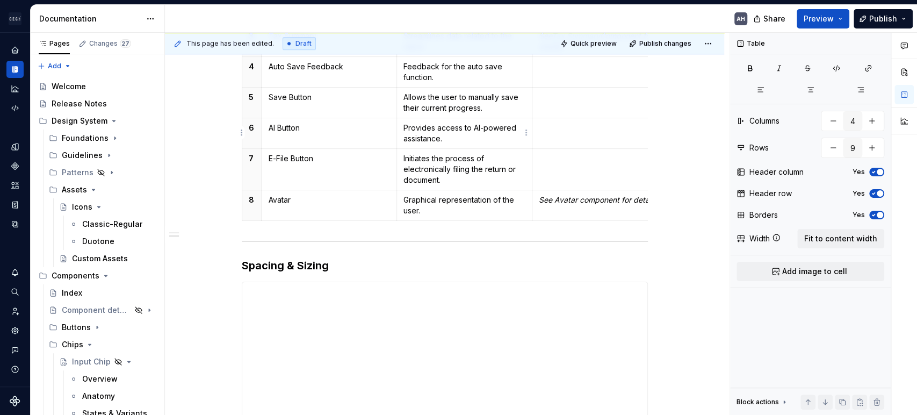
click at [467, 118] on td "Provides access to AI-powered assistance." at bounding box center [464, 133] width 135 height 31
click at [455, 147] on td "Provides access to AI-powered assistance." at bounding box center [464, 133] width 135 height 31
click at [453, 170] on p "Initiates the process of electronically filing the return or document." at bounding box center [464, 169] width 122 height 32
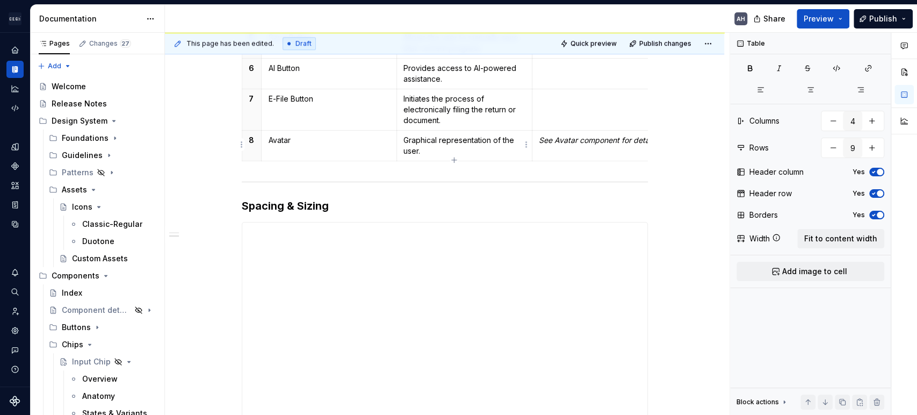
click at [466, 152] on p "Graphical representation of the user." at bounding box center [464, 145] width 122 height 21
click at [498, 153] on p "Graphical representation of the user that also provides" at bounding box center [464, 145] width 122 height 21
drag, startPoint x: 465, startPoint y: 150, endPoint x: 419, endPoint y: 149, distance: 46.2
click at [419, 149] on p "Graphical representation of the user that also provides" at bounding box center [464, 145] width 122 height 21
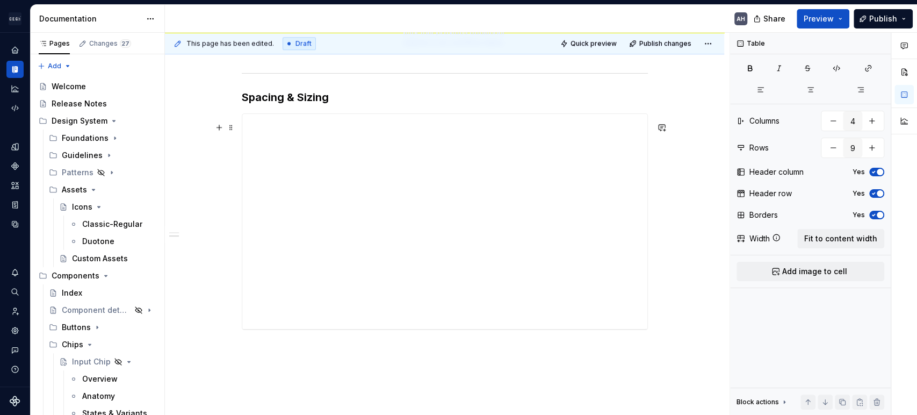
scroll to position [651, 0]
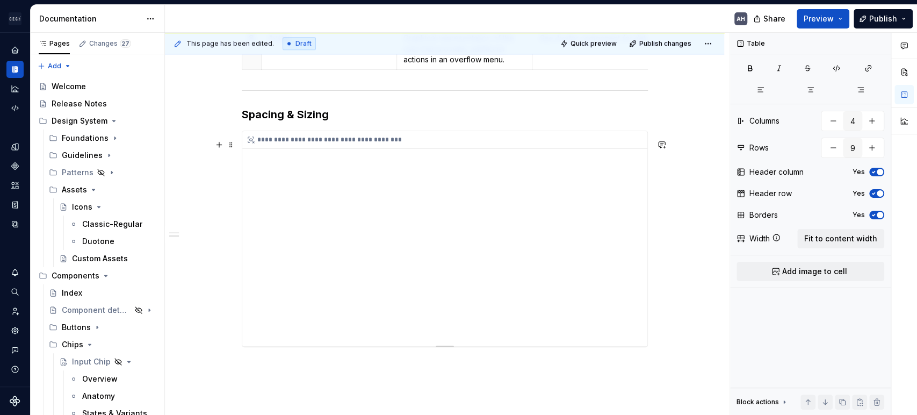
click at [358, 193] on div "**********" at bounding box center [444, 238] width 405 height 215
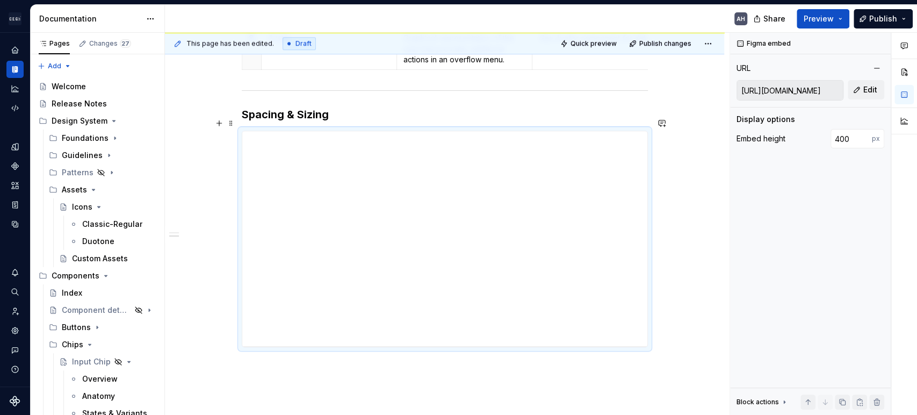
click at [346, 119] on h3 "Spacing & Sizing" at bounding box center [445, 114] width 406 height 15
click at [385, 171] on div "**********" at bounding box center [444, 238] width 405 height 215
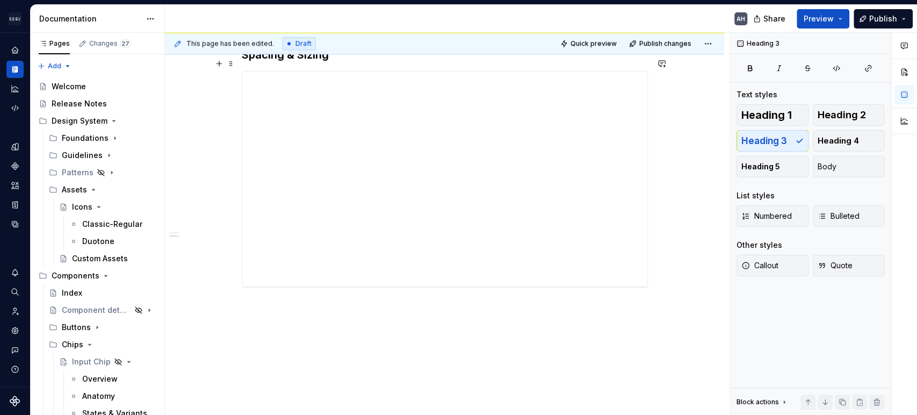
click at [342, 62] on h3 "Spacing & Sizing" at bounding box center [445, 54] width 406 height 15
click at [294, 88] on p at bounding box center [445, 83] width 406 height 13
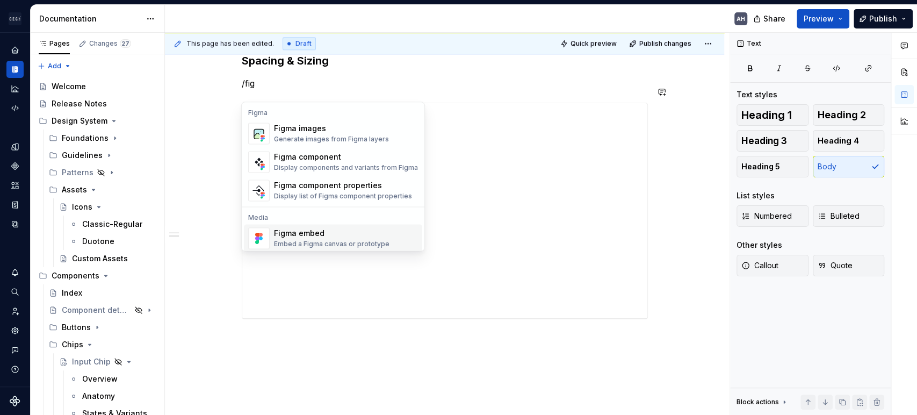
click at [311, 228] on div "Figma embed" at bounding box center [331, 233] width 115 height 11
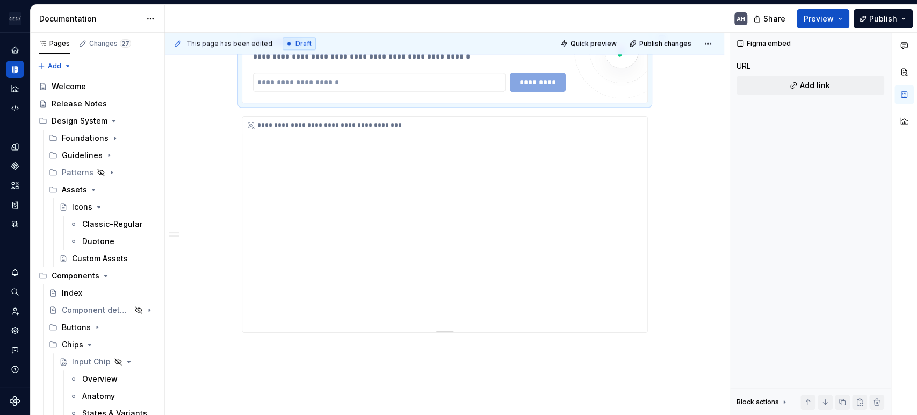
type textarea "*"
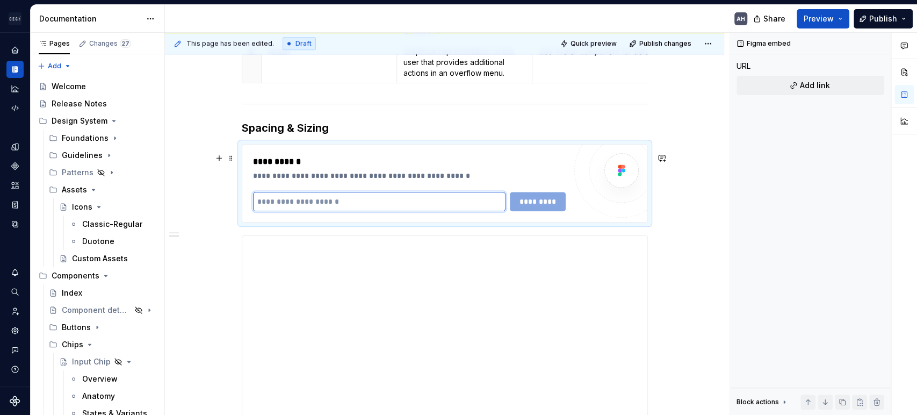
click at [300, 208] on input "text" at bounding box center [379, 201] width 253 height 19
paste input "**********"
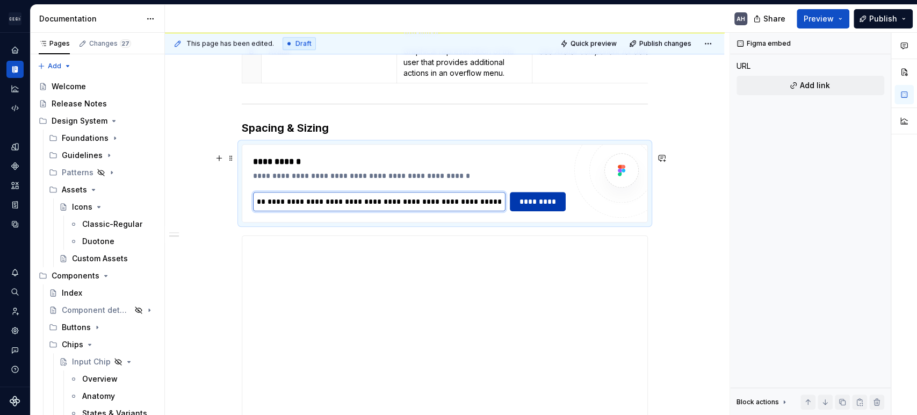
type input "**********"
click at [531, 207] on span "*********" at bounding box center [538, 201] width 42 height 11
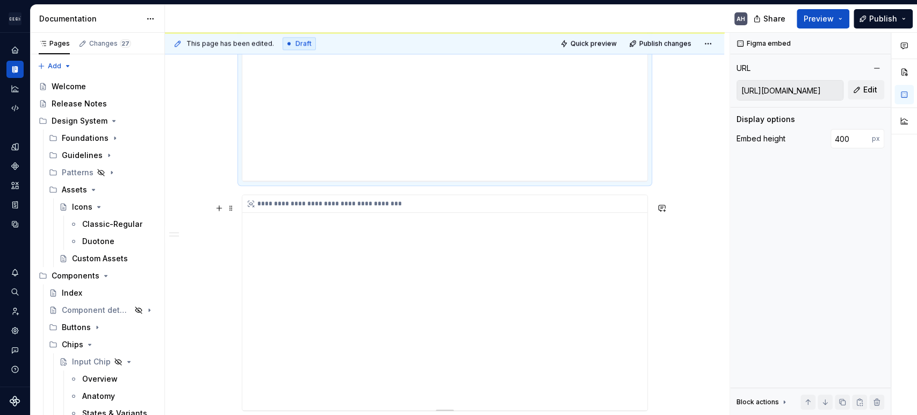
scroll to position [638, 0]
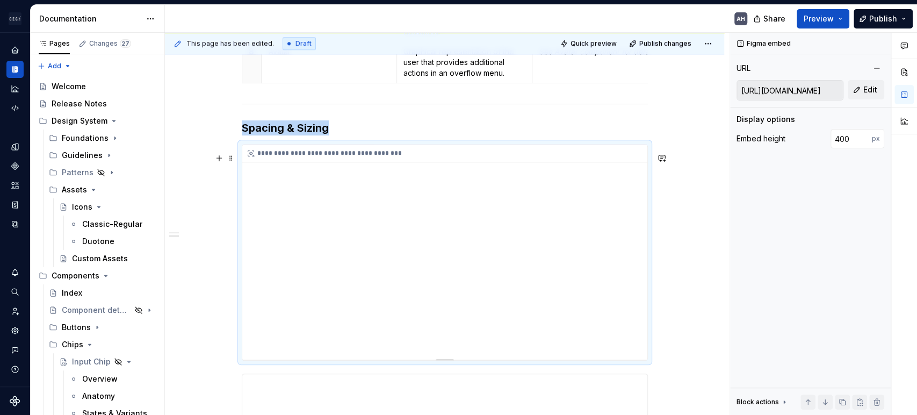
type input "[URL][DOMAIN_NAME]"
click at [356, 135] on h3 "Spacing & Sizing" at bounding box center [445, 127] width 406 height 15
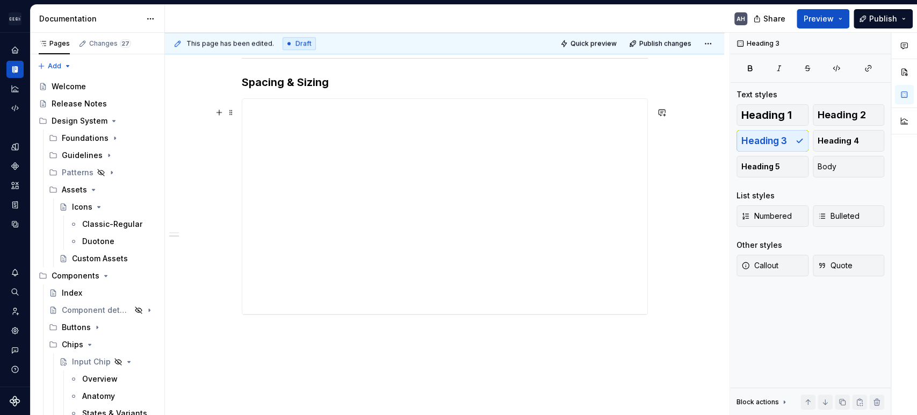
scroll to position [753, 0]
click at [296, 307] on div "This page has been edited. Draft Quick preview Publish changes Header Bar Provi…" at bounding box center [447, 224] width 565 height 382
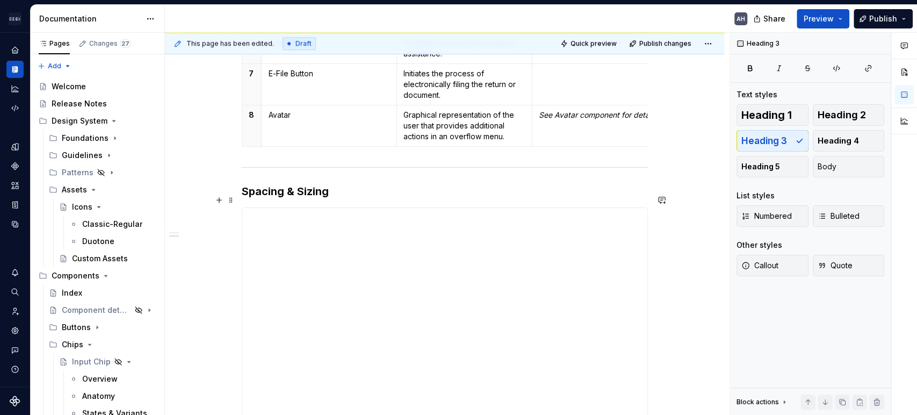
click at [354, 199] on h3 "Spacing & Sizing" at bounding box center [445, 191] width 406 height 15
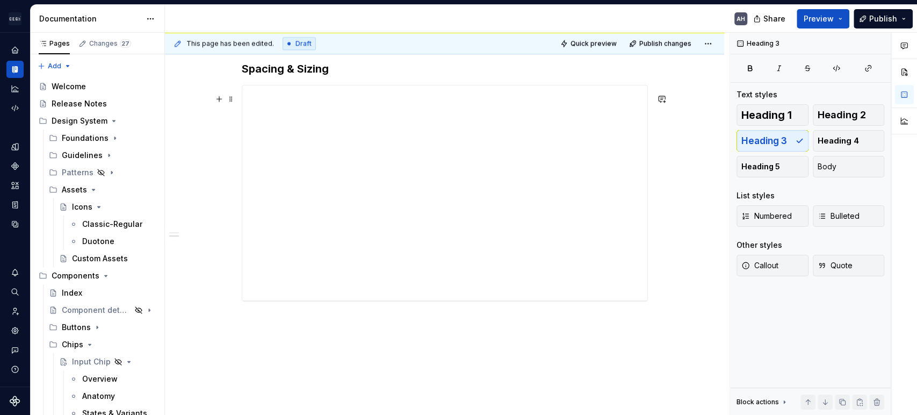
scroll to position [634, 0]
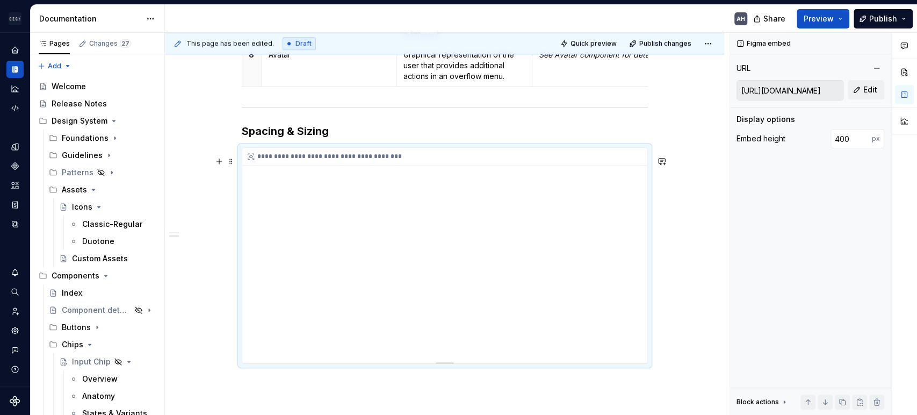
click at [346, 162] on div "**********" at bounding box center [444, 157] width 405 height 18
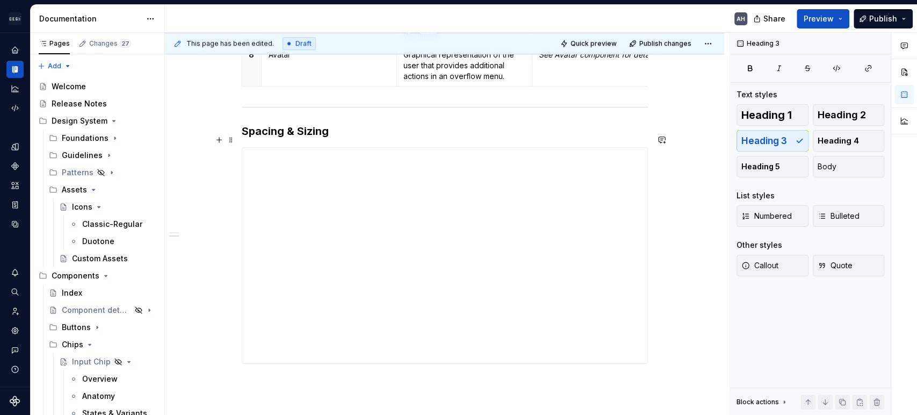
click at [342, 139] on h3 "Spacing & Sizing" at bounding box center [445, 131] width 406 height 15
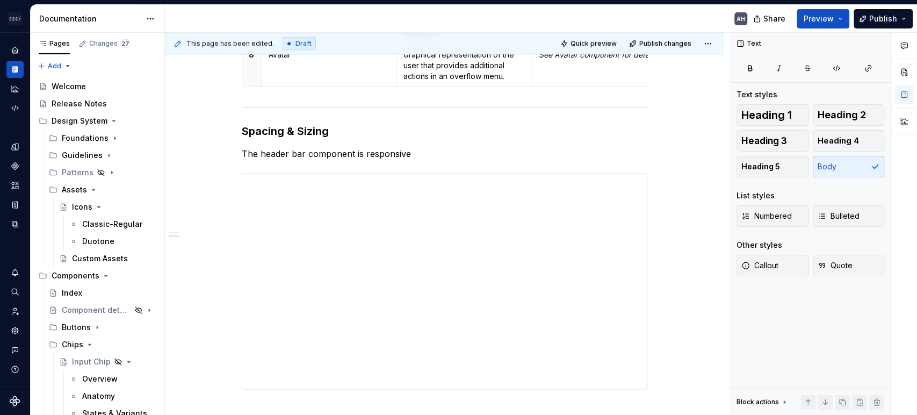
type textarea "*"
